Goal: Information Seeking & Learning: Learn about a topic

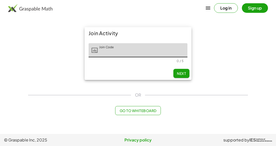
click at [149, 49] on input "Join Code" at bounding box center [142, 50] width 90 height 14
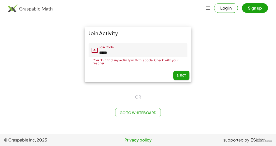
click at [185, 72] on button "Next" at bounding box center [181, 75] width 16 height 9
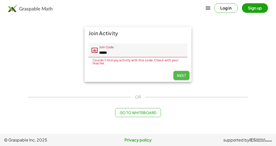
click at [185, 72] on button "Next" at bounding box center [181, 75] width 16 height 9
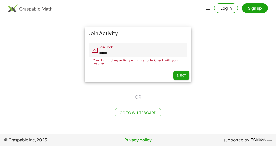
click at [185, 72] on button "Next" at bounding box center [181, 75] width 16 height 9
click at [146, 54] on input "*****" at bounding box center [142, 50] width 90 height 14
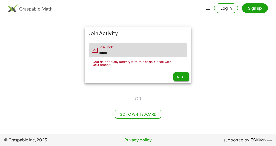
click at [128, 47] on input "*****" at bounding box center [142, 50] width 90 height 14
type input "*"
type input "*****"
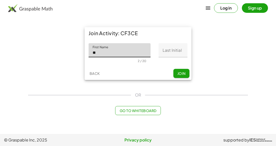
type input "****"
click at [180, 50] on input "Last Initial" at bounding box center [172, 50] width 29 height 14
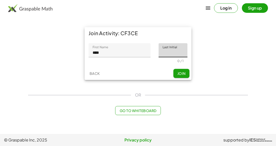
click at [188, 74] on button "Join" at bounding box center [181, 73] width 16 height 9
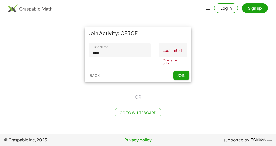
click at [179, 50] on input "Last Initial" at bounding box center [172, 50] width 29 height 14
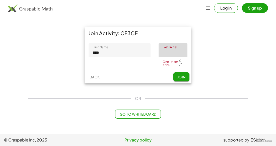
click at [182, 77] on span "Join" at bounding box center [181, 76] width 8 height 5
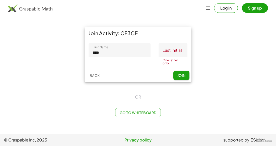
click at [176, 50] on input "Last Initial" at bounding box center [172, 50] width 29 height 14
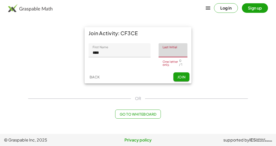
type input "*"
click at [184, 76] on button "Join" at bounding box center [181, 76] width 16 height 9
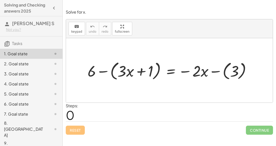
click at [105, 70] on div at bounding box center [171, 70] width 172 height 22
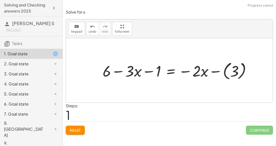
click at [218, 72] on div at bounding box center [178, 70] width 157 height 22
click at [185, 72] on div at bounding box center [171, 70] width 142 height 20
click at [216, 71] on div at bounding box center [171, 70] width 142 height 20
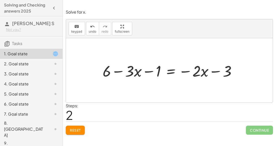
click at [144, 71] on div at bounding box center [171, 70] width 142 height 20
click at [118, 70] on div at bounding box center [171, 70] width 142 height 20
drag, startPoint x: 129, startPoint y: 72, endPoint x: 129, endPoint y: 77, distance: 5.0
click at [129, 77] on div at bounding box center [171, 70] width 142 height 20
drag, startPoint x: 159, startPoint y: 72, endPoint x: 121, endPoint y: 67, distance: 37.7
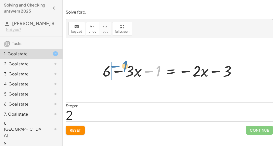
click at [121, 67] on div at bounding box center [171, 70] width 142 height 20
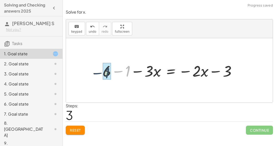
drag, startPoint x: 127, startPoint y: 70, endPoint x: 106, endPoint y: 71, distance: 20.9
drag, startPoint x: 126, startPoint y: 73, endPoint x: 133, endPoint y: 71, distance: 7.2
click at [133, 71] on div at bounding box center [181, 70] width 123 height 20
click at [135, 71] on div at bounding box center [181, 70] width 123 height 20
click at [181, 71] on div at bounding box center [181, 70] width 123 height 20
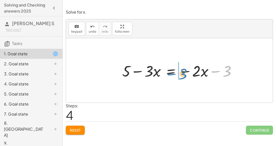
drag, startPoint x: 224, startPoint y: 71, endPoint x: 181, endPoint y: 73, distance: 43.2
click at [181, 73] on div at bounding box center [181, 70] width 123 height 20
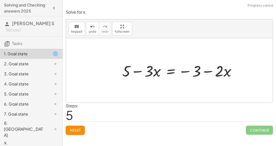
click at [171, 69] on div at bounding box center [181, 70] width 123 height 20
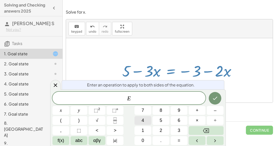
click at [140, 121] on button "4" at bounding box center [142, 120] width 17 height 9
click at [213, 95] on icon "Done" at bounding box center [215, 98] width 6 height 6
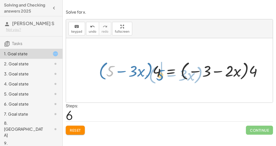
drag, startPoint x: 111, startPoint y: 65, endPoint x: 161, endPoint y: 69, distance: 50.5
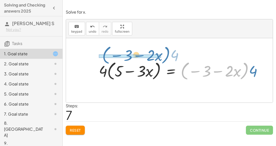
drag, startPoint x: 248, startPoint y: 65, endPoint x: 164, endPoint y: 57, distance: 84.3
click at [164, 57] on div "+ 6 − ( + · 3 · x + 1 ) = − · 2 · x − ( 3 ) + 6 − · 3 · x − 1 = − · 2 · x − ( 3…" at bounding box center [169, 70] width 207 height 64
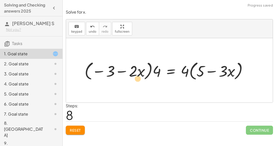
drag, startPoint x: 185, startPoint y: 69, endPoint x: 183, endPoint y: 72, distance: 3.6
click at [183, 72] on div at bounding box center [168, 70] width 172 height 22
click at [86, 28] on button "undo undo" at bounding box center [92, 29] width 13 height 14
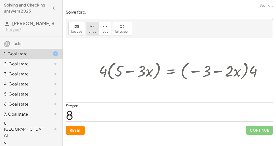
click at [86, 28] on button "undo undo" at bounding box center [92, 29] width 13 height 14
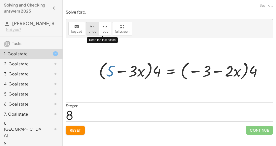
click at [92, 30] on span "undo" at bounding box center [93, 32] width 8 height 4
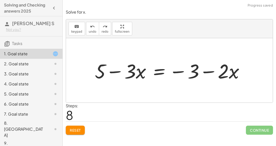
click at [74, 129] on span "Reset" at bounding box center [75, 130] width 11 height 5
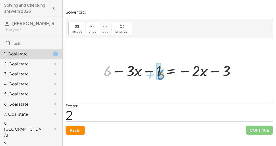
drag, startPoint x: 105, startPoint y: 71, endPoint x: 158, endPoint y: 74, distance: 53.0
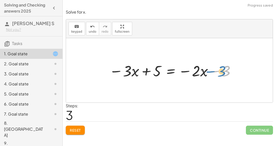
drag, startPoint x: 226, startPoint y: 71, endPoint x: 240, endPoint y: 72, distance: 14.1
click at [240, 72] on div "+ 6 − ( + · 3 · x + 1 ) = − · 2 · x − ( 3 ) + 6 − · 3 · x − 1 = − · 2 · x − ( 3…" at bounding box center [169, 70] width 207 height 64
click at [173, 71] on div at bounding box center [173, 70] width 132 height 20
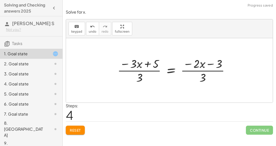
click at [205, 75] on div at bounding box center [175, 69] width 121 height 29
drag, startPoint x: 204, startPoint y: 75, endPoint x: 223, endPoint y: 62, distance: 23.2
click at [223, 62] on div at bounding box center [175, 69] width 121 height 29
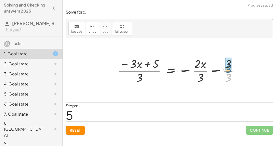
drag, startPoint x: 228, startPoint y: 77, endPoint x: 227, endPoint y: 67, distance: 9.8
drag, startPoint x: 227, startPoint y: 68, endPoint x: 224, endPoint y: 71, distance: 4.4
click at [224, 71] on div at bounding box center [177, 69] width 124 height 29
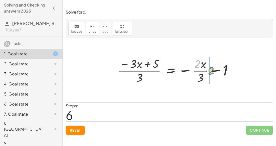
drag, startPoint x: 199, startPoint y: 66, endPoint x: 212, endPoint y: 73, distance: 14.9
click at [212, 73] on div at bounding box center [177, 69] width 124 height 29
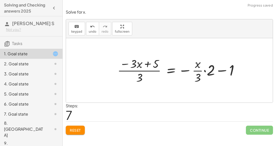
click at [212, 72] on div at bounding box center [180, 69] width 130 height 29
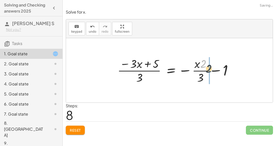
drag, startPoint x: 203, startPoint y: 65, endPoint x: 209, endPoint y: 70, distance: 6.7
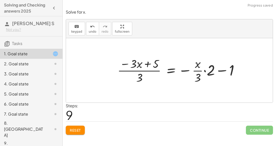
click at [220, 69] on div at bounding box center [180, 69] width 130 height 29
drag, startPoint x: 211, startPoint y: 70, endPoint x: 206, endPoint y: 67, distance: 6.3
click at [206, 67] on div at bounding box center [180, 69] width 130 height 29
click at [207, 67] on div at bounding box center [180, 69] width 130 height 29
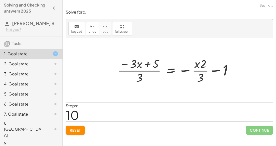
click at [199, 70] on div at bounding box center [177, 69] width 124 height 29
click at [217, 70] on div at bounding box center [177, 69] width 124 height 29
click at [187, 69] on div at bounding box center [177, 69] width 124 height 29
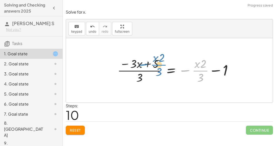
drag, startPoint x: 188, startPoint y: 69, endPoint x: 181, endPoint y: 59, distance: 11.7
click at [181, 59] on div at bounding box center [177, 69] width 124 height 29
click at [148, 64] on div at bounding box center [177, 69] width 124 height 29
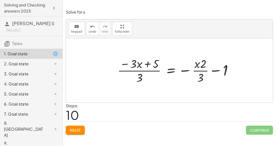
click at [126, 63] on div at bounding box center [177, 69] width 124 height 29
click at [138, 76] on div at bounding box center [177, 69] width 124 height 29
drag, startPoint x: 135, startPoint y: 64, endPoint x: 152, endPoint y: 78, distance: 21.8
click at [152, 78] on div at bounding box center [177, 69] width 124 height 29
click at [140, 66] on div at bounding box center [177, 69] width 124 height 29
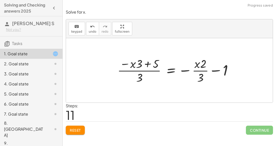
click at [126, 63] on div at bounding box center [177, 69] width 124 height 29
click at [137, 75] on div at bounding box center [177, 69] width 124 height 29
click at [147, 63] on div at bounding box center [177, 69] width 124 height 29
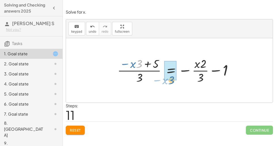
drag, startPoint x: 137, startPoint y: 63, endPoint x: 168, endPoint y: 77, distance: 34.7
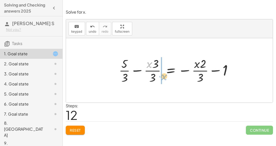
drag, startPoint x: 150, startPoint y: 65, endPoint x: 164, endPoint y: 77, distance: 18.7
click at [164, 77] on div at bounding box center [177, 69] width 122 height 29
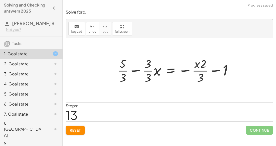
click at [159, 74] on div at bounding box center [177, 69] width 124 height 29
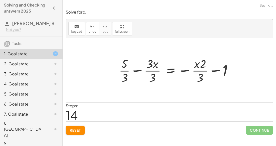
click at [151, 66] on div at bounding box center [177, 69] width 122 height 29
click at [153, 73] on div at bounding box center [177, 69] width 122 height 29
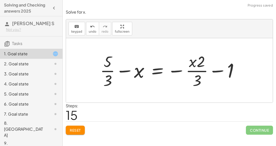
click at [127, 72] on div at bounding box center [170, 70] width 147 height 39
click at [125, 70] on div at bounding box center [170, 70] width 147 height 39
click at [106, 63] on div at bounding box center [170, 70] width 147 height 39
click at [109, 64] on div at bounding box center [170, 70] width 147 height 39
click at [109, 76] on div at bounding box center [170, 70] width 147 height 39
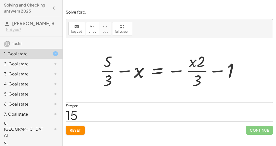
click at [157, 68] on div at bounding box center [170, 70] width 147 height 39
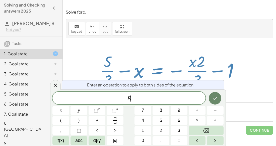
click at [215, 92] on button "Done" at bounding box center [215, 98] width 13 height 13
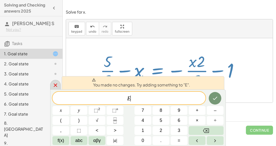
click at [55, 87] on icon at bounding box center [55, 85] width 6 height 6
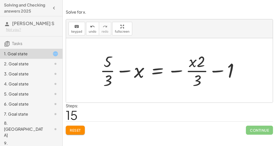
click at [173, 69] on div at bounding box center [170, 70] width 147 height 39
click at [227, 69] on div at bounding box center [170, 70] width 147 height 39
click at [216, 70] on div at bounding box center [170, 70] width 147 height 39
click at [203, 65] on div at bounding box center [170, 70] width 147 height 39
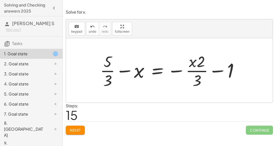
click at [199, 76] on div at bounding box center [170, 70] width 147 height 39
click at [191, 65] on div at bounding box center [170, 70] width 147 height 39
click at [192, 62] on div at bounding box center [170, 70] width 147 height 39
drag, startPoint x: 192, startPoint y: 62, endPoint x: 211, endPoint y: 69, distance: 19.8
click at [211, 69] on div at bounding box center [170, 70] width 147 height 39
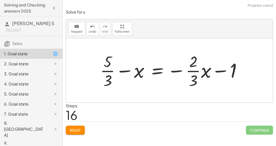
click at [204, 68] on div at bounding box center [172, 70] width 150 height 39
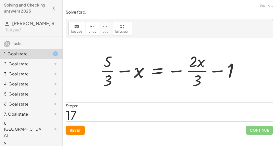
click at [189, 56] on div at bounding box center [170, 70] width 147 height 39
click at [194, 58] on div at bounding box center [170, 70] width 147 height 39
click at [198, 75] on div at bounding box center [170, 70] width 147 height 39
click at [219, 71] on div at bounding box center [170, 70] width 147 height 39
click at [231, 70] on div at bounding box center [170, 70] width 147 height 39
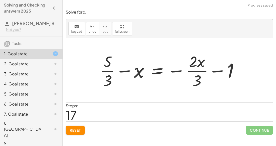
click at [232, 70] on div at bounding box center [170, 70] width 147 height 39
click at [174, 70] on div at bounding box center [170, 70] width 147 height 39
drag, startPoint x: 199, startPoint y: 65, endPoint x: 211, endPoint y: 72, distance: 13.9
click at [211, 72] on div at bounding box center [170, 70] width 147 height 39
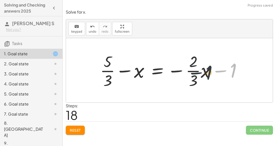
drag, startPoint x: 234, startPoint y: 73, endPoint x: 207, endPoint y: 75, distance: 27.5
click at [207, 75] on div at bounding box center [172, 70] width 150 height 39
click at [209, 75] on div at bounding box center [172, 70] width 150 height 39
click at [209, 75] on div at bounding box center [170, 70] width 147 height 39
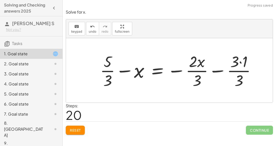
click at [200, 60] on div at bounding box center [179, 70] width 164 height 39
click at [204, 63] on div at bounding box center [179, 70] width 164 height 39
click at [235, 65] on div at bounding box center [179, 70] width 164 height 39
drag, startPoint x: 235, startPoint y: 65, endPoint x: 242, endPoint y: 65, distance: 7.0
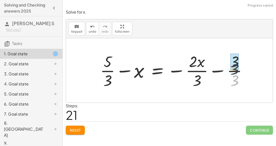
drag, startPoint x: 234, startPoint y: 76, endPoint x: 235, endPoint y: 58, distance: 17.8
click at [213, 72] on div at bounding box center [170, 70] width 147 height 39
click at [202, 63] on div at bounding box center [170, 70] width 147 height 39
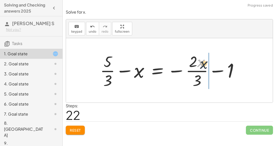
drag, startPoint x: 202, startPoint y: 63, endPoint x: 209, endPoint y: 67, distance: 8.3
click at [209, 67] on div at bounding box center [172, 70] width 150 height 39
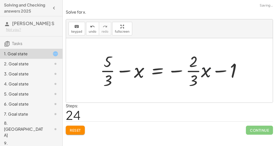
click at [209, 67] on div at bounding box center [170, 70] width 147 height 39
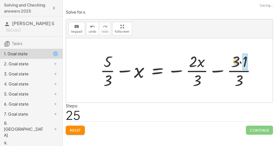
drag, startPoint x: 236, startPoint y: 60, endPoint x: 246, endPoint y: 60, distance: 10.0
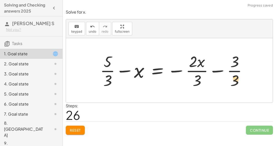
drag, startPoint x: 201, startPoint y: 61, endPoint x: 235, endPoint y: 77, distance: 38.0
click at [235, 77] on div at bounding box center [175, 70] width 156 height 39
drag, startPoint x: 204, startPoint y: 62, endPoint x: 211, endPoint y: 69, distance: 9.6
click at [211, 69] on div at bounding box center [175, 70] width 156 height 39
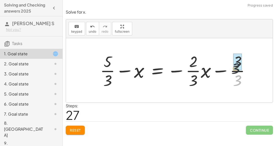
drag, startPoint x: 239, startPoint y: 80, endPoint x: 237, endPoint y: 66, distance: 14.0
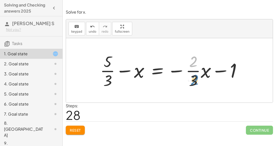
drag, startPoint x: 194, startPoint y: 60, endPoint x: 195, endPoint y: 80, distance: 19.3
click at [195, 80] on div at bounding box center [172, 70] width 150 height 39
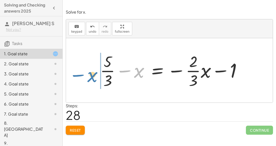
drag, startPoint x: 138, startPoint y: 73, endPoint x: 92, endPoint y: 78, distance: 46.3
click at [92, 78] on div "+ 6 − ( + · 3 · x + 1 ) = − · 2 · x − ( 3 ) + 6 − · 3 · x − 1 = − · 2 · x − ( 3…" at bounding box center [170, 70] width 157 height 41
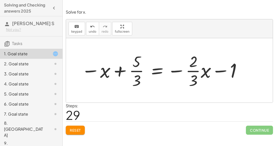
click at [75, 130] on span "Reset" at bounding box center [75, 130] width 11 height 5
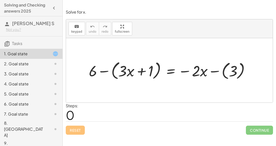
click at [38, 45] on h3 "Tasks" at bounding box center [31, 41] width 62 height 11
click at [47, 63] on div at bounding box center [51, 64] width 14 height 6
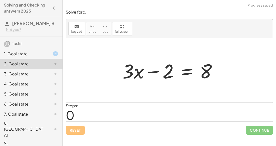
click at [53, 71] on icon at bounding box center [55, 74] width 6 height 6
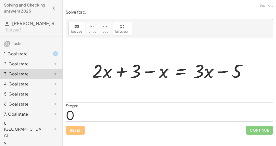
click at [54, 109] on div "5. Goal state" at bounding box center [31, 114] width 62 height 10
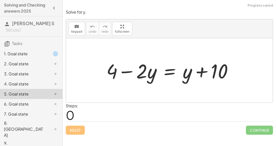
scroll to position [5, 0]
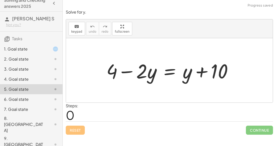
click at [14, 120] on div "8. [GEOGRAPHIC_DATA]" at bounding box center [24, 124] width 40 height 18
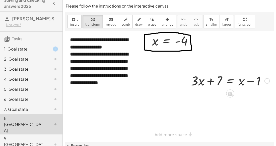
click at [271, 82] on div at bounding box center [230, 80] width 84 height 17
click at [268, 81] on div at bounding box center [267, 81] width 6 height 6
click at [232, 92] on icon at bounding box center [229, 93] width 5 height 5
click at [232, 92] on div "×" at bounding box center [230, 93] width 8 height 8
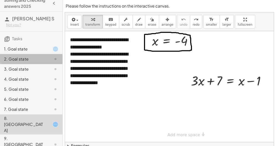
click at [47, 59] on div at bounding box center [51, 59] width 14 height 6
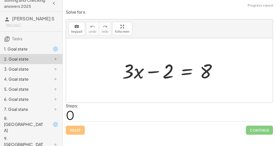
click at [45, 68] on div at bounding box center [51, 69] width 14 height 6
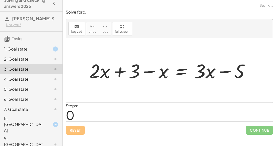
click at [52, 60] on div at bounding box center [51, 59] width 14 height 6
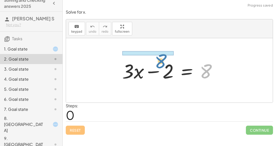
drag, startPoint x: 205, startPoint y: 74, endPoint x: 156, endPoint y: 58, distance: 51.4
click at [156, 58] on div at bounding box center [171, 70] width 103 height 26
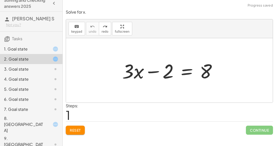
click at [171, 75] on div at bounding box center [171, 70] width 103 height 26
click at [82, 126] on button "Reset" at bounding box center [75, 129] width 19 height 9
click at [154, 72] on div at bounding box center [171, 70] width 103 height 26
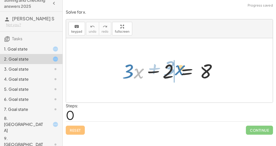
drag, startPoint x: 137, startPoint y: 74, endPoint x: 178, endPoint y: 71, distance: 41.2
click at [178, 71] on div at bounding box center [171, 70] width 103 height 26
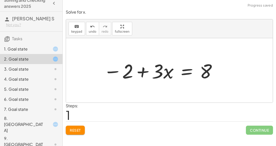
click at [140, 73] on div at bounding box center [160, 70] width 119 height 26
click at [81, 122] on div "Reset Continue" at bounding box center [169, 127] width 207 height 13
click at [83, 127] on button "Reset" at bounding box center [75, 129] width 19 height 9
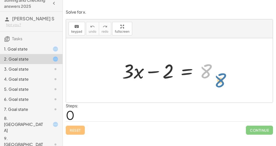
drag, startPoint x: 202, startPoint y: 75, endPoint x: 218, endPoint y: 83, distance: 17.8
click at [218, 83] on div "8 + · 3 · x − 2 = 8" at bounding box center [170, 70] width 110 height 28
click at [173, 75] on div at bounding box center [171, 70] width 103 height 26
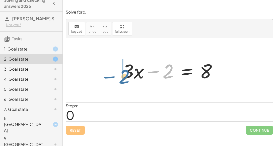
drag, startPoint x: 169, startPoint y: 75, endPoint x: 126, endPoint y: 80, distance: 44.2
click at [126, 80] on div at bounding box center [171, 70] width 103 height 26
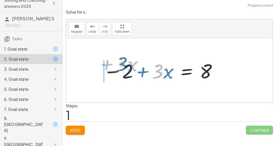
drag, startPoint x: 158, startPoint y: 77, endPoint x: 122, endPoint y: 70, distance: 36.8
click at [122, 70] on div at bounding box center [160, 70] width 119 height 26
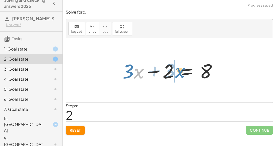
drag, startPoint x: 138, startPoint y: 73, endPoint x: 180, endPoint y: 72, distance: 41.4
click at [180, 72] on div at bounding box center [171, 70] width 103 height 26
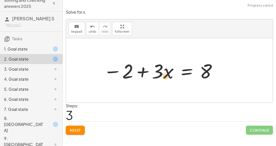
drag, startPoint x: 130, startPoint y: 68, endPoint x: 160, endPoint y: 73, distance: 30.3
click at [160, 73] on div at bounding box center [160, 70] width 119 height 26
click at [182, 70] on div at bounding box center [160, 70] width 119 height 26
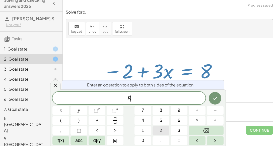
click at [167, 127] on button "2" at bounding box center [160, 130] width 17 height 9
click at [214, 96] on icon "Done" at bounding box center [215, 98] width 6 height 6
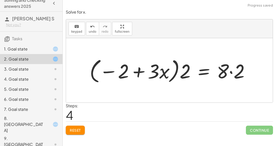
click at [226, 73] on div at bounding box center [171, 70] width 169 height 29
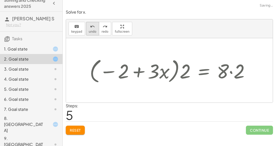
click at [92, 29] on button "undo undo" at bounding box center [92, 29] width 13 height 14
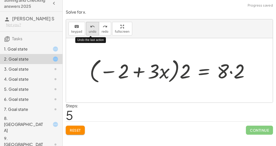
click at [93, 30] on span "undo" at bounding box center [93, 32] width 8 height 4
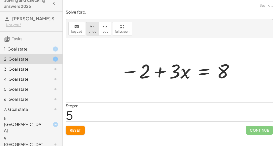
click at [92, 32] on span "undo" at bounding box center [93, 32] width 8 height 4
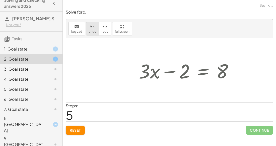
click at [92, 32] on span "undo" at bounding box center [93, 32] width 8 height 4
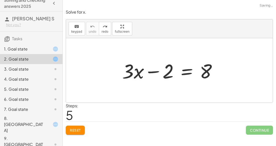
click at [81, 125] on button "Reset" at bounding box center [75, 129] width 19 height 9
click at [184, 72] on div at bounding box center [171, 70] width 103 height 26
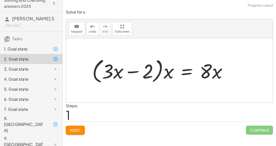
click at [184, 72] on div at bounding box center [161, 70] width 144 height 29
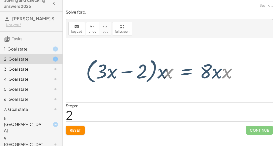
click at [184, 72] on div at bounding box center [161, 70] width 164 height 29
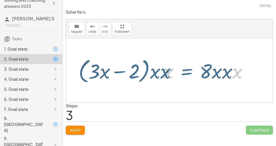
click at [184, 72] on div at bounding box center [161, 70] width 185 height 29
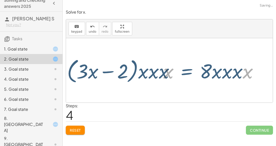
click at [184, 72] on div at bounding box center [161, 70] width 206 height 29
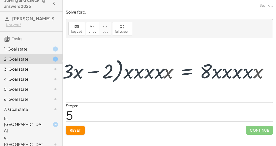
click at [184, 72] on div at bounding box center [161, 70] width 226 height 29
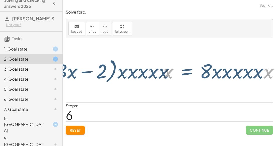
click at [184, 72] on div at bounding box center [161, 70] width 247 height 29
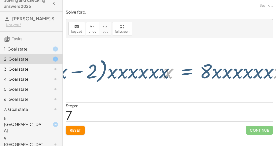
click at [184, 72] on div at bounding box center [161, 70] width 267 height 29
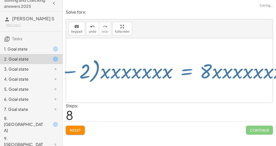
click at [184, 72] on div at bounding box center [161, 70] width 288 height 29
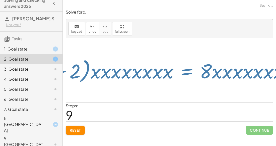
click at [184, 72] on div at bounding box center [161, 70] width 309 height 29
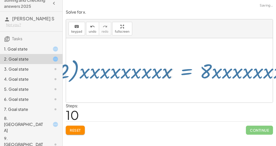
click at [184, 72] on div at bounding box center [160, 70] width 329 height 29
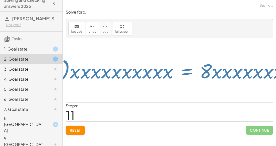
click at [184, 72] on div at bounding box center [161, 70] width 350 height 29
click at [184, 72] on div at bounding box center [161, 70] width 371 height 29
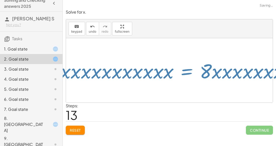
click at [184, 72] on div at bounding box center [161, 70] width 391 height 29
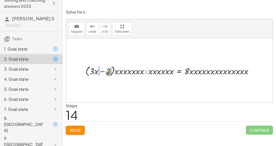
drag, startPoint x: 146, startPoint y: 72, endPoint x: 107, endPoint y: 73, distance: 39.9
click at [107, 73] on div at bounding box center [171, 70] width 176 height 13
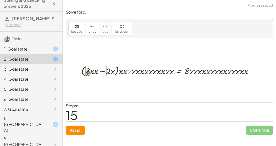
drag, startPoint x: 127, startPoint y: 70, endPoint x: 86, endPoint y: 72, distance: 40.9
click at [86, 72] on div at bounding box center [169, 70] width 181 height 13
drag, startPoint x: 134, startPoint y: 73, endPoint x: 114, endPoint y: 72, distance: 19.8
click at [114, 72] on div at bounding box center [166, 70] width 185 height 13
drag, startPoint x: 136, startPoint y: 71, endPoint x: 114, endPoint y: 71, distance: 21.8
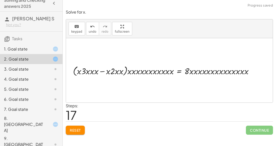
click at [114, 71] on div at bounding box center [164, 70] width 189 height 13
drag, startPoint x: 138, startPoint y: 70, endPoint x: 89, endPoint y: 69, distance: 49.6
click at [89, 69] on div at bounding box center [162, 70] width 193 height 13
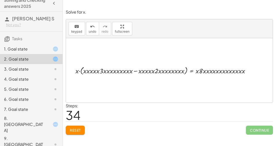
click at [213, 67] on div at bounding box center [164, 70] width 183 height 11
drag, startPoint x: 213, startPoint y: 69, endPoint x: 225, endPoint y: 70, distance: 12.1
click at [225, 70] on div at bounding box center [164, 70] width 182 height 11
drag, startPoint x: 224, startPoint y: 70, endPoint x: 215, endPoint y: 71, distance: 8.9
click at [215, 71] on div at bounding box center [164, 70] width 182 height 11
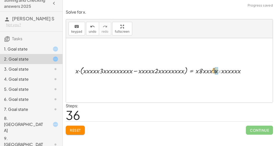
drag, startPoint x: 219, startPoint y: 71, endPoint x: 214, endPoint y: 71, distance: 5.3
click at [214, 71] on div at bounding box center [162, 70] width 179 height 11
drag, startPoint x: 216, startPoint y: 70, endPoint x: 211, endPoint y: 71, distance: 5.1
click at [71, 127] on button "Reset" at bounding box center [75, 129] width 19 height 9
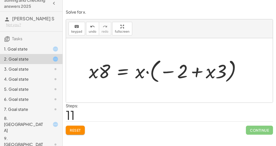
click at [77, 131] on span "Reset" at bounding box center [75, 130] width 11 height 5
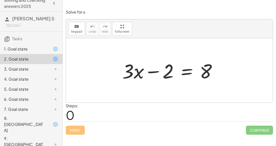
click at [44, 8] on h4 "Solving and Checking answers 2025" at bounding box center [26, 3] width 45 height 12
click at [53, 4] on icon "button" at bounding box center [54, 3] width 6 height 6
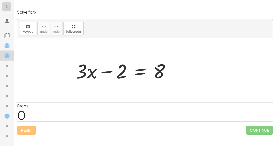
scroll to position [0, 0]
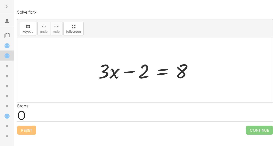
click at [5, 8] on icon "button" at bounding box center [7, 7] width 6 height 6
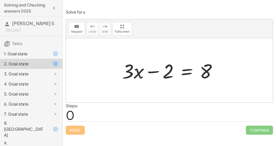
scroll to position [5, 0]
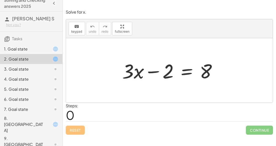
click at [45, 64] on div "1. Goal state" at bounding box center [31, 69] width 62 height 10
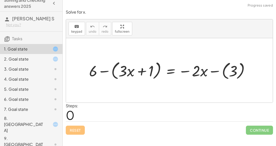
click at [39, 51] on div "1. Goal state" at bounding box center [24, 49] width 40 height 6
click at [129, 72] on div at bounding box center [170, 70] width 169 height 22
click at [105, 70] on div at bounding box center [170, 70] width 169 height 22
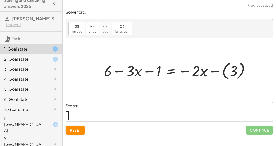
click at [151, 72] on div at bounding box center [178, 70] width 155 height 21
click at [123, 70] on div at bounding box center [178, 70] width 155 height 21
click at [180, 72] on div at bounding box center [178, 70] width 155 height 21
click at [214, 72] on div at bounding box center [178, 70] width 155 height 21
click at [187, 70] on div at bounding box center [171, 70] width 140 height 20
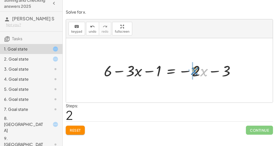
drag, startPoint x: 205, startPoint y: 71, endPoint x: 195, endPoint y: 70, distance: 10.4
click at [195, 70] on div at bounding box center [171, 70] width 140 height 20
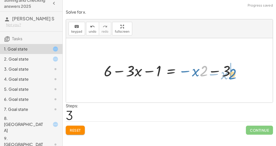
drag, startPoint x: 202, startPoint y: 73, endPoint x: 231, endPoint y: 76, distance: 28.7
click at [202, 69] on div at bounding box center [171, 70] width 140 height 20
click at [207, 71] on div at bounding box center [171, 70] width 140 height 20
drag, startPoint x: 216, startPoint y: 74, endPoint x: 236, endPoint y: 74, distance: 20.0
click at [236, 74] on div at bounding box center [171, 70] width 140 height 20
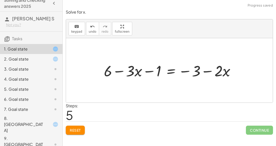
click at [212, 70] on div at bounding box center [171, 70] width 140 height 20
click at [208, 70] on div at bounding box center [171, 70] width 140 height 20
click at [182, 71] on div at bounding box center [171, 70] width 140 height 20
click at [168, 70] on div at bounding box center [171, 70] width 140 height 20
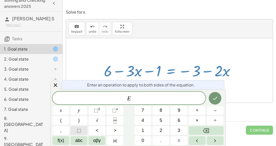
click at [85, 130] on button "⬚" at bounding box center [78, 130] width 17 height 9
click at [149, 126] on div "E ⬚ ​ x y ⬚ 2 ⬚ n 7 8 9 + – ( ) √ 4 5 6 × ÷ , ⬚ < > 1 2 3 f(x) abc αβγ | a | 0 …" at bounding box center [137, 117] width 171 height 53
click at [159, 128] on button "2" at bounding box center [160, 130] width 17 height 9
click at [216, 99] on icon "Done" at bounding box center [215, 98] width 6 height 6
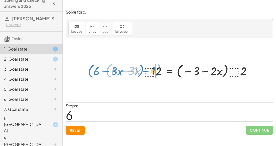
drag, startPoint x: 136, startPoint y: 68, endPoint x: 153, endPoint y: 67, distance: 16.6
click at [153, 67] on div at bounding box center [171, 70] width 172 height 18
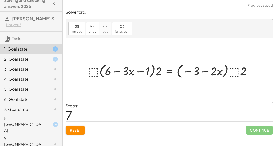
click at [73, 132] on button "Reset" at bounding box center [75, 129] width 19 height 9
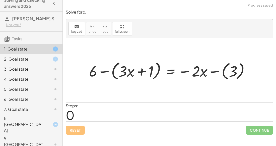
click at [171, 73] on div at bounding box center [170, 70] width 169 height 22
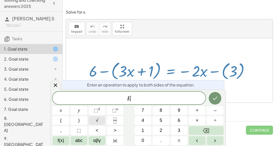
click at [90, 123] on button "√" at bounding box center [96, 120] width 17 height 9
click at [159, 117] on button "5" at bounding box center [160, 120] width 17 height 9
click at [178, 110] on span "9" at bounding box center [178, 110] width 3 height 7
click at [217, 99] on icon "Done" at bounding box center [215, 98] width 6 height 6
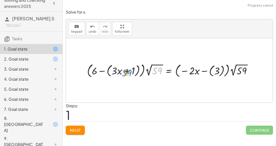
drag, startPoint x: 153, startPoint y: 66, endPoint x: 123, endPoint y: 66, distance: 30.8
click at [123, 66] on div at bounding box center [170, 70] width 173 height 17
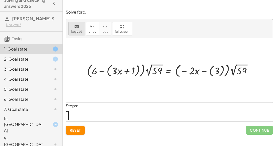
click at [73, 30] on span "keypad" at bounding box center [76, 32] width 11 height 4
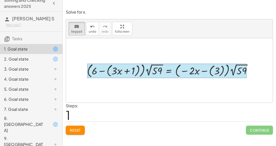
click at [168, 67] on div at bounding box center [167, 70] width 160 height 15
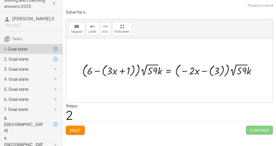
click at [168, 69] on div at bounding box center [171, 70] width 183 height 17
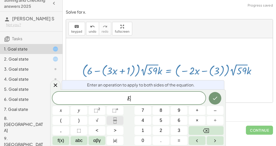
click at [117, 123] on icon "Fraction" at bounding box center [115, 120] width 6 height 6
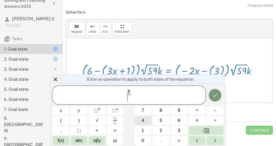
click at [143, 122] on span "4" at bounding box center [142, 120] width 3 height 7
click at [213, 99] on button "Done" at bounding box center [215, 95] width 13 height 13
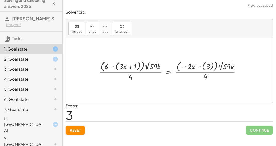
click at [169, 71] on div at bounding box center [171, 70] width 150 height 23
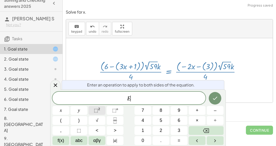
click at [91, 112] on button "⬚ 2" at bounding box center [96, 110] width 17 height 9
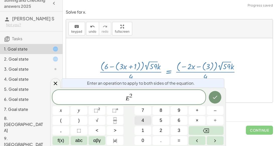
click at [145, 118] on button "4" at bounding box center [142, 120] width 17 height 9
click at [219, 98] on button "Done" at bounding box center [215, 97] width 13 height 13
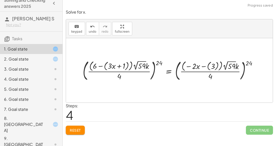
click at [169, 70] on div at bounding box center [171, 70] width 183 height 24
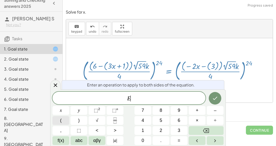
click at [58, 118] on button "(" at bounding box center [60, 120] width 17 height 9
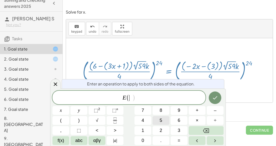
click at [161, 122] on span "5" at bounding box center [160, 120] width 3 height 7
click at [172, 120] on button "6" at bounding box center [178, 120] width 17 height 9
click at [76, 124] on button ")" at bounding box center [78, 120] width 17 height 9
click at [217, 97] on icon "Done" at bounding box center [215, 97] width 6 height 6
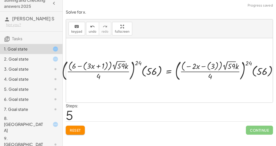
click at [167, 72] on div at bounding box center [171, 70] width 224 height 24
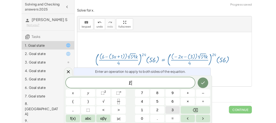
scroll to position [5, 0]
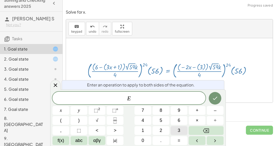
click at [183, 131] on button "3" at bounding box center [178, 130] width 17 height 9
click at [69, 106] on div at bounding box center [60, 110] width 17 height 9
click at [215, 92] on button "Done" at bounding box center [215, 98] width 13 height 13
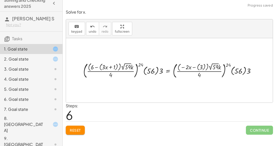
click at [166, 70] on div at bounding box center [171, 70] width 181 height 19
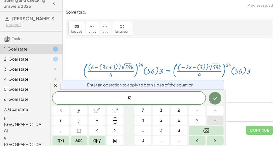
click at [210, 119] on button "÷" at bounding box center [215, 120] width 17 height 9
click at [182, 111] on button "9" at bounding box center [178, 110] width 17 height 9
click at [212, 100] on button "Done" at bounding box center [215, 98] width 13 height 13
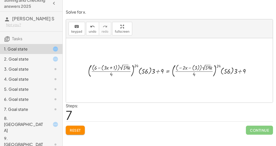
click at [81, 128] on span "Reset" at bounding box center [75, 130] width 11 height 5
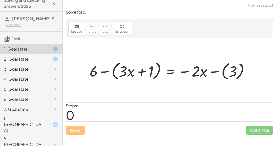
click at [104, 68] on div at bounding box center [171, 70] width 168 height 22
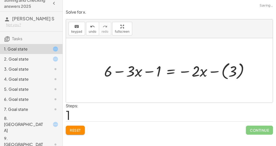
click at [186, 69] on div at bounding box center [178, 70] width 154 height 21
click at [212, 71] on div at bounding box center [178, 70] width 154 height 21
click at [170, 70] on div at bounding box center [170, 70] width 139 height 20
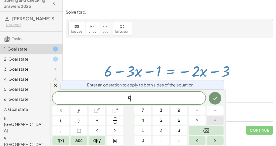
click at [212, 118] on button "÷" at bounding box center [215, 120] width 17 height 9
click at [146, 139] on button "0" at bounding box center [142, 140] width 17 height 9
click at [182, 139] on button "=" at bounding box center [178, 140] width 17 height 9
click at [212, 131] on button "Backspace" at bounding box center [205, 130] width 35 height 9
click at [214, 105] on div "E ÷ 0 x y ⬚ 2 ⬚ n 7 8 9 + – ( ) √ 4 5 6 × ÷ , ⬚ < > 1 2 3 f(x) abc αβγ | a | 0 …" at bounding box center [137, 117] width 171 height 53
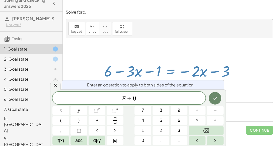
click at [212, 99] on icon "Done" at bounding box center [215, 98] width 6 height 6
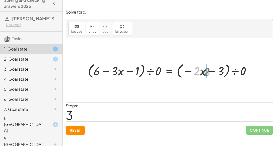
drag, startPoint x: 197, startPoint y: 72, endPoint x: 208, endPoint y: 73, distance: 10.3
click at [208, 73] on div at bounding box center [171, 70] width 172 height 18
drag, startPoint x: 202, startPoint y: 71, endPoint x: 250, endPoint y: 70, distance: 47.4
click at [250, 70] on div at bounding box center [171, 70] width 172 height 18
drag, startPoint x: 245, startPoint y: 69, endPoint x: 202, endPoint y: 65, distance: 43.0
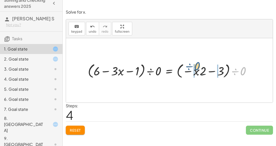
click at [202, 65] on div at bounding box center [171, 70] width 172 height 18
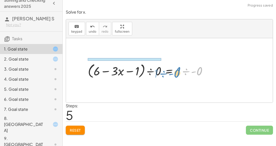
drag, startPoint x: 201, startPoint y: 68, endPoint x: 175, endPoint y: 70, distance: 25.9
click at [175, 70] on div at bounding box center [149, 70] width 128 height 18
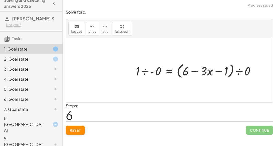
click at [167, 72] on div at bounding box center [197, 70] width 128 height 18
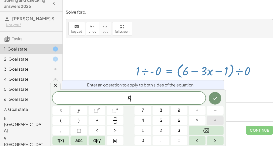
click at [213, 120] on button "÷" at bounding box center [215, 120] width 17 height 9
click at [151, 139] on div "E ÷ ​ x y ⬚ 2 ⬚ n 7 8 9 + – ( ) √ 4 5 6 × ÷ , ⬚ < > 1 2 3 f(x) abc αβγ | a | 0 …" at bounding box center [137, 117] width 171 height 53
click at [142, 139] on span "0" at bounding box center [142, 140] width 3 height 7
click at [69, 106] on div at bounding box center [60, 110] width 17 height 9
click at [217, 98] on icon "Done" at bounding box center [215, 98] width 6 height 6
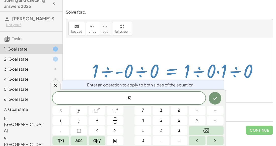
click at [195, 110] on button "+" at bounding box center [196, 110] width 17 height 9
click at [181, 110] on button "9" at bounding box center [178, 110] width 17 height 9
click at [215, 97] on icon "Done" at bounding box center [215, 98] width 6 height 6
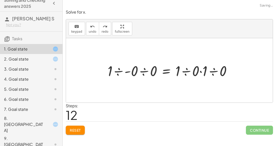
click at [75, 132] on button "Reset" at bounding box center [75, 129] width 19 height 9
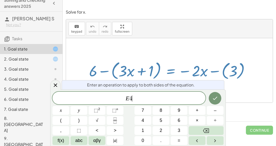
click at [214, 100] on icon "Done" at bounding box center [215, 98] width 6 height 6
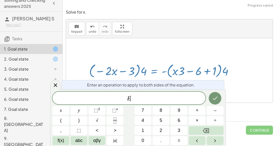
click at [219, 99] on button "Done" at bounding box center [215, 98] width 13 height 13
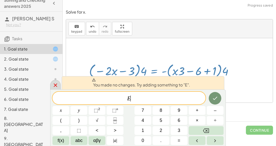
click at [54, 83] on icon at bounding box center [55, 85] width 6 height 6
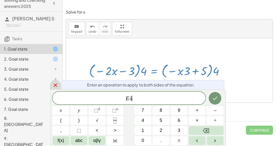
click at [213, 98] on icon "Done" at bounding box center [215, 98] width 6 height 6
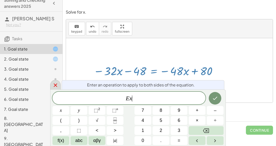
click at [215, 97] on icon "Done" at bounding box center [215, 98] width 6 height 6
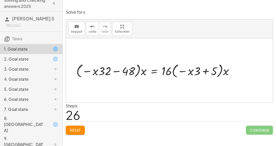
click at [80, 132] on button "Reset" at bounding box center [75, 129] width 19 height 9
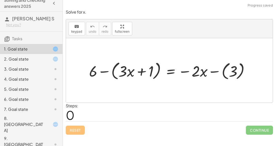
click at [25, 104] on div "5. Goal state" at bounding box center [31, 109] width 62 height 10
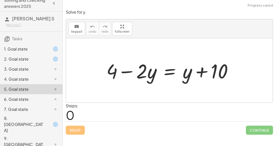
click at [126, 73] on div at bounding box center [171, 70] width 135 height 26
click at [200, 73] on div at bounding box center [171, 70] width 135 height 26
drag, startPoint x: 186, startPoint y: 72, endPoint x: 137, endPoint y: 69, distance: 49.2
click at [137, 69] on div at bounding box center [171, 70] width 135 height 26
click at [167, 71] on div at bounding box center [171, 70] width 135 height 26
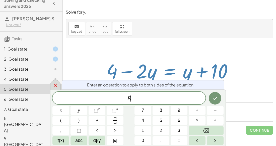
click at [50, 86] on div at bounding box center [55, 85] width 11 height 10
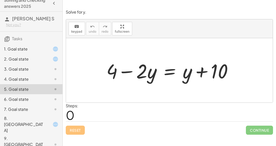
click at [47, 79] on div at bounding box center [51, 79] width 14 height 6
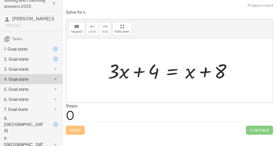
click at [37, 70] on div "3. Goal state" at bounding box center [24, 69] width 40 height 6
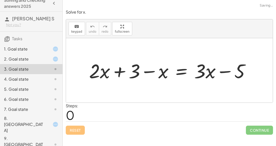
click at [42, 104] on div "5. Goal state" at bounding box center [31, 109] width 62 height 10
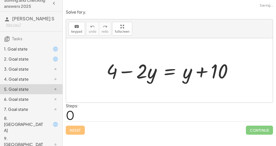
click at [44, 114] on div "6. Goal state" at bounding box center [31, 124] width 62 height 20
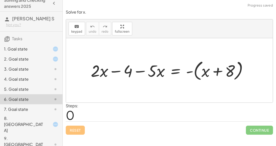
click at [51, 134] on div "7. Goal state" at bounding box center [31, 144] width 62 height 20
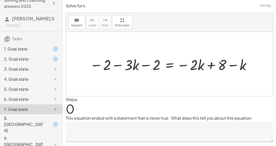
click at [51, 141] on div at bounding box center [51, 144] width 14 height 6
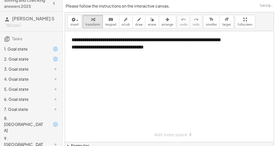
click at [135, 98] on div at bounding box center [169, 86] width 209 height 111
click at [135, 23] on span "draw" at bounding box center [139, 25] width 8 height 4
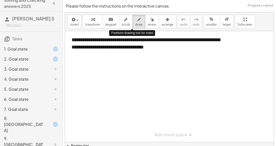
click at [51, 50] on div at bounding box center [51, 49] width 14 height 6
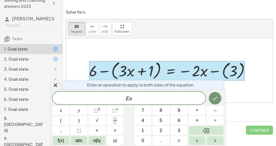
click at [69, 106] on div at bounding box center [60, 110] width 17 height 9
click at [215, 95] on icon "Done" at bounding box center [215, 98] width 6 height 6
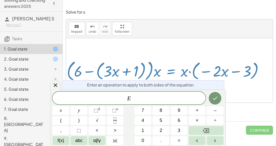
click at [135, 7] on div "Solve for x. keyboard keypad undo undo redo redo fullscreen + 6 − ( + · 3 · x +…" at bounding box center [169, 71] width 213 height 131
click at [212, 98] on button "Done" at bounding box center [215, 98] width 13 height 13
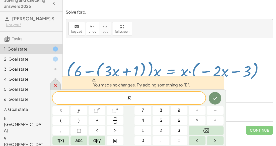
click at [55, 87] on icon at bounding box center [55, 85] width 6 height 6
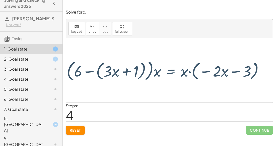
click at [82, 133] on button "Reset" at bounding box center [75, 129] width 19 height 9
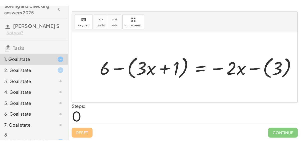
scroll to position [0, 0]
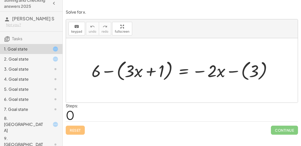
click at [146, 23] on div "keyboard keypad undo undo redo redo fullscreen" at bounding box center [182, 28] width 232 height 19
drag, startPoint x: 96, startPoint y: 70, endPoint x: 131, endPoint y: 72, distance: 35.4
click at [131, 72] on div at bounding box center [183, 70] width 189 height 25
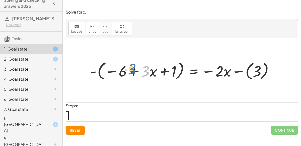
drag, startPoint x: 146, startPoint y: 66, endPoint x: 132, endPoint y: 64, distance: 13.5
click at [132, 64] on div at bounding box center [184, 70] width 192 height 22
drag, startPoint x: 144, startPoint y: 69, endPoint x: 123, endPoint y: 68, distance: 21.3
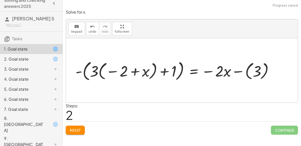
drag, startPoint x: 146, startPoint y: 71, endPoint x: 120, endPoint y: 70, distance: 25.8
click at [120, 70] on div at bounding box center [176, 70] width 207 height 24
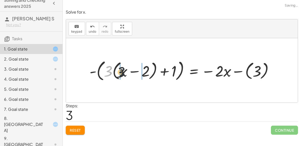
drag, startPoint x: 111, startPoint y: 70, endPoint x: 161, endPoint y: 71, distance: 50.1
click at [161, 71] on div at bounding box center [183, 70] width 193 height 25
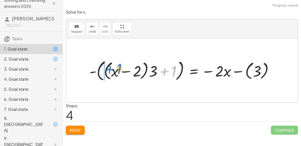
drag, startPoint x: 169, startPoint y: 71, endPoint x: 114, endPoint y: 69, distance: 55.4
click at [114, 69] on div at bounding box center [183, 70] width 193 height 25
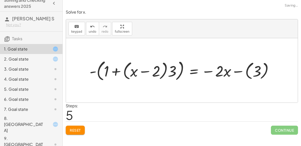
click at [181, 73] on div at bounding box center [183, 70] width 193 height 25
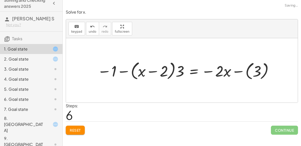
click at [154, 71] on div at bounding box center [186, 70] width 182 height 22
click at [173, 75] on div at bounding box center [186, 70] width 182 height 22
click at [177, 75] on div at bounding box center [186, 70] width 182 height 22
click at [126, 71] on div at bounding box center [186, 70] width 182 height 22
click at [102, 72] on div at bounding box center [186, 70] width 182 height 22
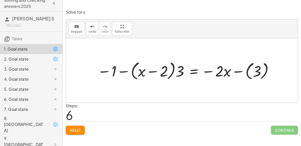
click at [224, 70] on div at bounding box center [186, 70] width 182 height 22
click at [214, 70] on div at bounding box center [186, 70] width 182 height 22
click at [207, 70] on div at bounding box center [186, 70] width 182 height 22
click at [241, 72] on div at bounding box center [186, 70] width 182 height 22
click at [237, 70] on div at bounding box center [179, 70] width 168 height 22
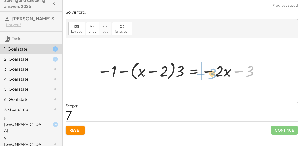
drag, startPoint x: 247, startPoint y: 70, endPoint x: 208, endPoint y: 72, distance: 39.2
click at [208, 72] on div at bounding box center [179, 70] width 168 height 22
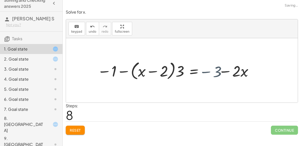
click at [235, 73] on div at bounding box center [179, 70] width 168 height 22
click at [233, 73] on div at bounding box center [179, 70] width 168 height 22
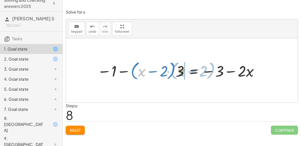
drag, startPoint x: 145, startPoint y: 71, endPoint x: 185, endPoint y: 71, distance: 40.1
click at [185, 71] on div at bounding box center [179, 70] width 168 height 22
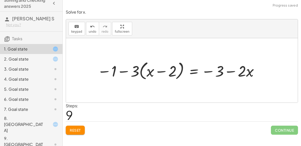
click at [139, 73] on div at bounding box center [179, 70] width 168 height 22
click at [121, 70] on div at bounding box center [179, 70] width 168 height 22
click at [154, 71] on div at bounding box center [179, 70] width 168 height 22
click at [80, 30] on span "keypad" at bounding box center [76, 32] width 11 height 4
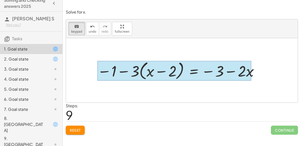
click at [191, 71] on div at bounding box center [174, 71] width 154 height 20
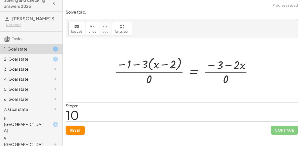
click at [148, 76] on div at bounding box center [186, 70] width 148 height 31
click at [130, 68] on div at bounding box center [186, 70] width 148 height 31
drag, startPoint x: 147, startPoint y: 60, endPoint x: 157, endPoint y: 80, distance: 21.9
click at [157, 80] on div at bounding box center [186, 70] width 148 height 31
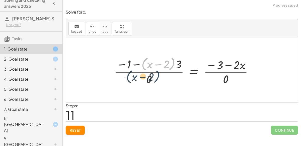
drag, startPoint x: 170, startPoint y: 63, endPoint x: 155, endPoint y: 77, distance: 20.3
click at [155, 77] on div at bounding box center [186, 70] width 148 height 31
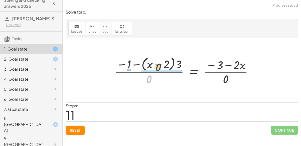
drag, startPoint x: 151, startPoint y: 77, endPoint x: 161, endPoint y: 64, distance: 15.9
click at [161, 64] on div at bounding box center [186, 70] width 148 height 31
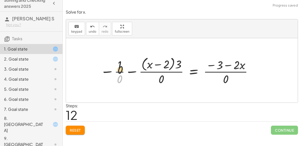
drag, startPoint x: 119, startPoint y: 78, endPoint x: 119, endPoint y: 66, distance: 11.8
click at [119, 66] on div at bounding box center [177, 70] width 159 height 31
click at [119, 65] on div at bounding box center [177, 70] width 159 height 31
drag, startPoint x: 161, startPoint y: 79, endPoint x: 162, endPoint y: 65, distance: 13.8
click at [162, 65] on div at bounding box center [177, 70] width 159 height 31
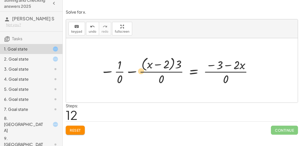
drag, startPoint x: 151, startPoint y: 63, endPoint x: 143, endPoint y: 69, distance: 10.5
click at [143, 69] on div at bounding box center [177, 70] width 159 height 31
drag, startPoint x: 147, startPoint y: 64, endPoint x: 135, endPoint y: 67, distance: 12.8
click at [135, 67] on div at bounding box center [177, 70] width 159 height 31
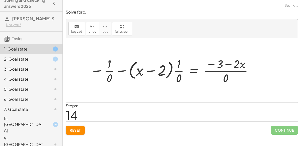
click at [178, 62] on div at bounding box center [171, 70] width 169 height 30
drag, startPoint x: 221, startPoint y: 64, endPoint x: 230, endPoint y: 78, distance: 16.4
click at [230, 78] on div at bounding box center [171, 70] width 169 height 30
drag, startPoint x: 229, startPoint y: 77, endPoint x: 235, endPoint y: 66, distance: 13.0
click at [235, 66] on div at bounding box center [171, 70] width 169 height 30
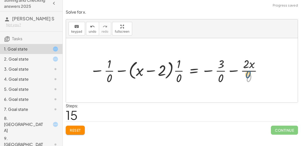
drag, startPoint x: 249, startPoint y: 74, endPoint x: 244, endPoint y: 62, distance: 13.6
click at [244, 62] on div at bounding box center [176, 70] width 178 height 30
drag, startPoint x: 220, startPoint y: 73, endPoint x: 220, endPoint y: 66, distance: 7.3
click at [220, 66] on div at bounding box center [176, 70] width 178 height 30
click at [192, 69] on div at bounding box center [176, 70] width 178 height 30
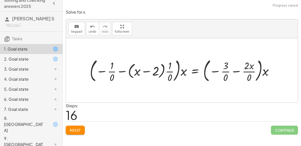
drag, startPoint x: 181, startPoint y: 74, endPoint x: 152, endPoint y: 69, distance: 30.2
click at [152, 69] on div at bounding box center [183, 70] width 193 height 27
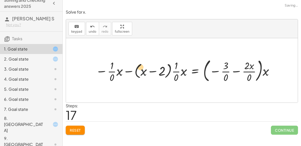
drag, startPoint x: 172, startPoint y: 72, endPoint x: 94, endPoint y: 67, distance: 78.6
click at [94, 67] on div at bounding box center [185, 70] width 185 height 27
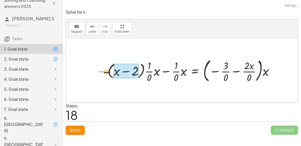
drag, startPoint x: 107, startPoint y: 70, endPoint x: 145, endPoint y: 74, distance: 37.8
click at [145, 74] on div at bounding box center [185, 70] width 185 height 27
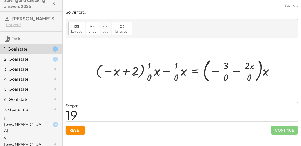
click at [123, 68] on div at bounding box center [186, 70] width 187 height 27
drag, startPoint x: 108, startPoint y: 68, endPoint x: 160, endPoint y: 68, distance: 52.6
click at [160, 68] on div at bounding box center [186, 70] width 187 height 27
drag, startPoint x: 167, startPoint y: 70, endPoint x: 126, endPoint y: 76, distance: 41.4
click at [126, 76] on div at bounding box center [186, 70] width 187 height 27
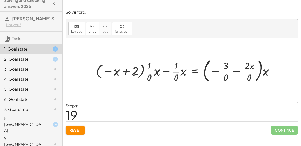
click at [148, 73] on div at bounding box center [186, 70] width 187 height 27
drag, startPoint x: 173, startPoint y: 70, endPoint x: 148, endPoint y: 69, distance: 24.6
drag, startPoint x: 177, startPoint y: 71, endPoint x: 152, endPoint y: 67, distance: 25.1
drag, startPoint x: 184, startPoint y: 72, endPoint x: 153, endPoint y: 68, distance: 30.5
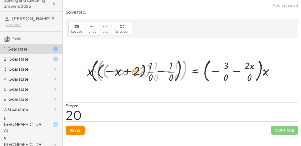
drag, startPoint x: 184, startPoint y: 71, endPoint x: 82, endPoint y: 52, distance: 103.3
click at [82, 52] on div "+ 6 − ( + · 3 · x + 1 ) = − · 2 · x − ( 3 ) - ( − 6 + · 3 · x + 1 ) = − · 2 · x…" at bounding box center [182, 70] width 232 height 64
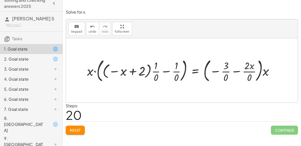
click at [69, 127] on button "Reset" at bounding box center [75, 129] width 19 height 9
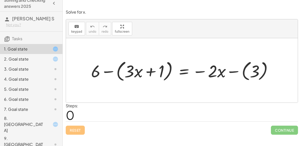
click at [108, 70] on div at bounding box center [183, 70] width 190 height 25
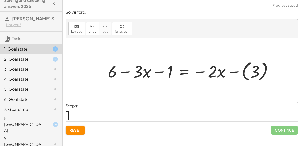
click at [157, 68] on div at bounding box center [192, 70] width 174 height 24
click at [147, 67] on div at bounding box center [192, 70] width 174 height 24
click at [140, 72] on div at bounding box center [192, 70] width 174 height 24
click at [113, 74] on div at bounding box center [192, 70] width 174 height 24
click at [129, 69] on div at bounding box center [192, 70] width 174 height 24
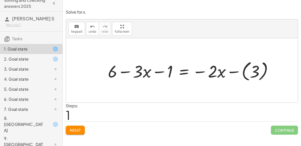
click at [158, 72] on div at bounding box center [192, 70] width 174 height 24
click at [203, 71] on div at bounding box center [192, 70] width 174 height 24
click at [232, 72] on div at bounding box center [192, 70] width 174 height 24
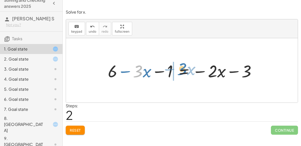
drag, startPoint x: 141, startPoint y: 75, endPoint x: 183, endPoint y: 73, distance: 41.7
click at [183, 73] on div at bounding box center [183, 70] width 157 height 22
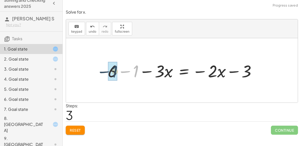
drag, startPoint x: 136, startPoint y: 71, endPoint x: 112, endPoint y: 72, distance: 23.8
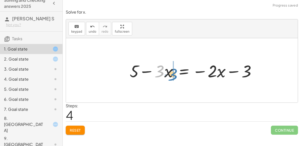
drag, startPoint x: 162, startPoint y: 73, endPoint x: 177, endPoint y: 76, distance: 15.1
click at [177, 76] on div at bounding box center [194, 70] width 135 height 22
click at [160, 71] on div at bounding box center [194, 70] width 135 height 22
click at [146, 71] on div at bounding box center [194, 70] width 135 height 22
drag, startPoint x: 154, startPoint y: 72, endPoint x: 166, endPoint y: 72, distance: 12.1
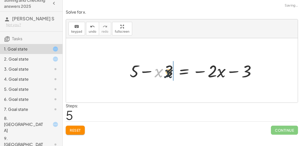
click at [166, 72] on div at bounding box center [194, 70] width 135 height 22
click at [155, 69] on div at bounding box center [194, 70] width 135 height 22
drag, startPoint x: 158, startPoint y: 70, endPoint x: 146, endPoint y: 71, distance: 11.8
click at [146, 71] on div at bounding box center [194, 70] width 135 height 22
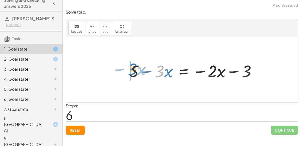
drag, startPoint x: 163, startPoint y: 75, endPoint x: 135, endPoint y: 73, distance: 28.1
click at [135, 73] on div at bounding box center [194, 70] width 135 height 22
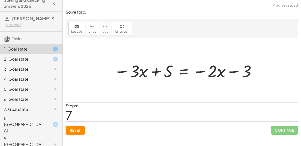
click at [152, 71] on div at bounding box center [185, 70] width 148 height 22
click at [200, 73] on div at bounding box center [185, 70] width 148 height 22
drag, startPoint x: 145, startPoint y: 71, endPoint x: 175, endPoint y: 72, distance: 30.6
click at [175, 72] on div at bounding box center [185, 70] width 148 height 22
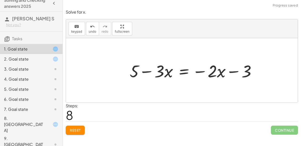
click at [198, 72] on div at bounding box center [194, 70] width 135 height 22
drag, startPoint x: 198, startPoint y: 71, endPoint x: 164, endPoint y: 58, distance: 36.4
click at [164, 58] on div "+ 6 − ( + · 3 · x + 1 ) = − · 2 · x − ( 3 ) + 6 − · 3 · x − 1 = − · 2 · x − ( 3…" at bounding box center [192, 70] width 141 height 25
click at [185, 73] on div at bounding box center [194, 70] width 135 height 22
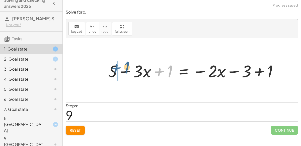
drag, startPoint x: 161, startPoint y: 71, endPoint x: 117, endPoint y: 68, distance: 43.5
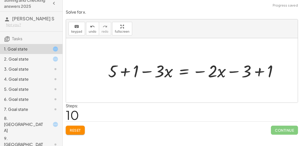
click at [122, 73] on div at bounding box center [195, 70] width 178 height 22
click at [263, 70] on div at bounding box center [205, 70] width 157 height 22
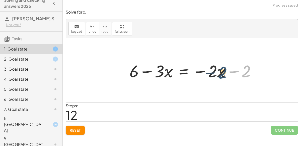
drag, startPoint x: 247, startPoint y: 71, endPoint x: 222, endPoint y: 72, distance: 24.3
click at [222, 72] on div at bounding box center [194, 70] width 135 height 22
drag, startPoint x: 241, startPoint y: 70, endPoint x: 205, endPoint y: 73, distance: 35.7
click at [205, 73] on div at bounding box center [194, 70] width 135 height 22
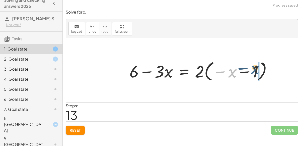
drag, startPoint x: 228, startPoint y: 73, endPoint x: 251, endPoint y: 70, distance: 23.5
click at [251, 70] on div at bounding box center [202, 70] width 151 height 24
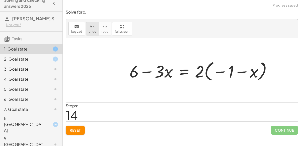
click at [90, 28] on icon "undo" at bounding box center [92, 27] width 5 height 6
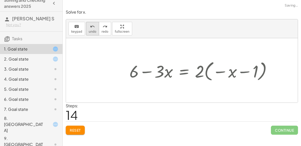
click at [90, 28] on icon "undo" at bounding box center [92, 27] width 5 height 6
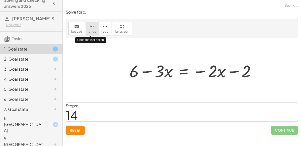
click at [91, 29] on button "undo undo" at bounding box center [92, 29] width 13 height 14
click at [92, 30] on span "undo" at bounding box center [93, 32] width 8 height 4
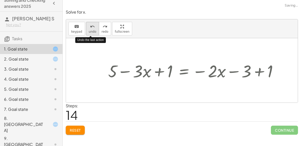
click at [93, 30] on span "undo" at bounding box center [93, 32] width 8 height 4
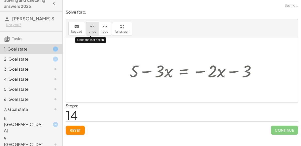
click at [93, 30] on span "undo" at bounding box center [93, 32] width 8 height 4
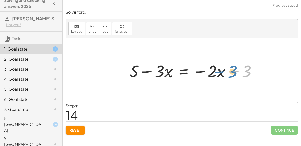
drag, startPoint x: 246, startPoint y: 75, endPoint x: 231, endPoint y: 75, distance: 14.5
click at [231, 75] on div at bounding box center [194, 70] width 135 height 22
click at [103, 25] on icon "redo" at bounding box center [104, 27] width 5 height 6
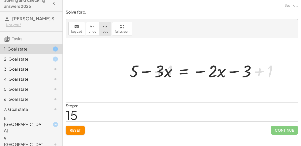
click at [103, 25] on icon "redo" at bounding box center [104, 27] width 5 height 6
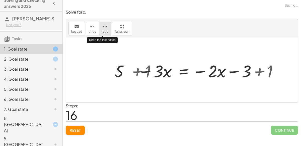
click at [103, 25] on icon "redo" at bounding box center [104, 27] width 5 height 6
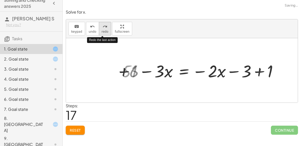
click at [103, 25] on icon "redo" at bounding box center [104, 27] width 5 height 6
click at [104, 25] on icon "redo" at bounding box center [104, 27] width 5 height 6
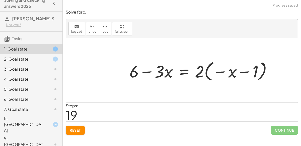
click at [223, 71] on div at bounding box center [202, 70] width 151 height 24
drag, startPoint x: 231, startPoint y: 72, endPoint x: 257, endPoint y: 69, distance: 26.2
click at [257, 69] on div at bounding box center [202, 70] width 151 height 24
click at [223, 70] on div at bounding box center [202, 70] width 151 height 24
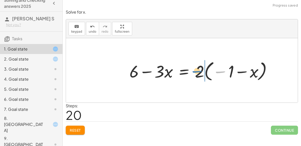
drag, startPoint x: 224, startPoint y: 71, endPoint x: 200, endPoint y: 70, distance: 24.3
click at [200, 70] on div at bounding box center [202, 70] width 151 height 24
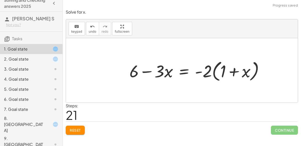
click at [231, 72] on div at bounding box center [198, 70] width 143 height 25
drag, startPoint x: 223, startPoint y: 72, endPoint x: 252, endPoint y: 72, distance: 29.1
click at [252, 72] on div at bounding box center [198, 70] width 143 height 25
click at [236, 70] on div at bounding box center [198, 70] width 143 height 25
click at [237, 70] on div at bounding box center [198, 70] width 143 height 25
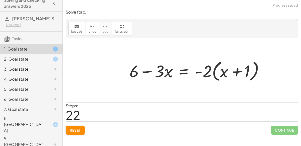
click at [206, 70] on div at bounding box center [198, 70] width 143 height 25
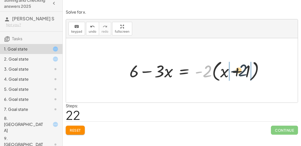
drag, startPoint x: 208, startPoint y: 71, endPoint x: 245, endPoint y: 70, distance: 37.1
click at [245, 70] on div at bounding box center [198, 70] width 143 height 25
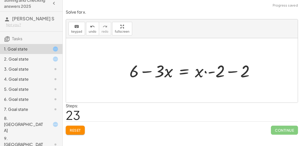
click at [236, 71] on div at bounding box center [194, 70] width 134 height 22
drag, startPoint x: 246, startPoint y: 72, endPoint x: 220, endPoint y: 75, distance: 26.5
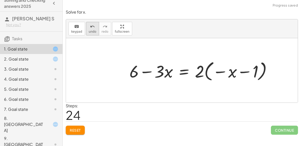
click at [90, 28] on icon "undo" at bounding box center [92, 27] width 5 height 6
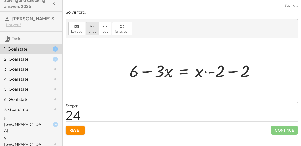
click at [90, 25] on icon "undo" at bounding box center [92, 27] width 5 height 6
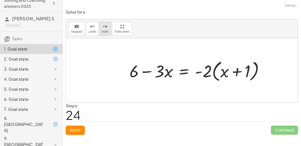
click at [103, 28] on icon "redo" at bounding box center [104, 27] width 5 height 6
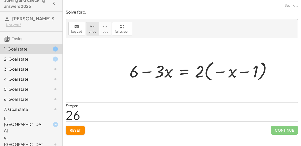
click at [90, 28] on icon "undo" at bounding box center [92, 27] width 5 height 6
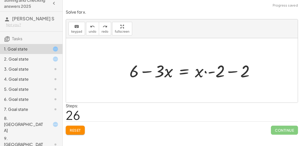
click at [205, 72] on div at bounding box center [194, 70] width 134 height 22
drag, startPoint x: 199, startPoint y: 72, endPoint x: 233, endPoint y: 72, distance: 33.6
click at [233, 72] on div at bounding box center [194, 70] width 134 height 22
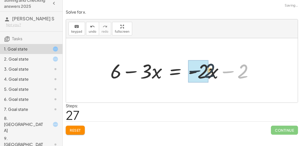
drag, startPoint x: 242, startPoint y: 73, endPoint x: 207, endPoint y: 73, distance: 35.3
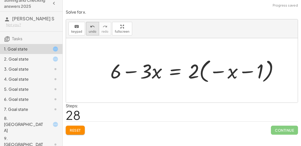
click at [90, 23] on div "undo" at bounding box center [93, 26] width 8 height 6
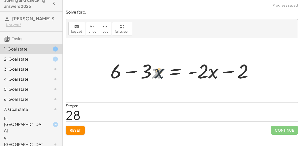
drag, startPoint x: 158, startPoint y: 72, endPoint x: 176, endPoint y: 70, distance: 18.4
click at [176, 70] on div at bounding box center [184, 70] width 152 height 26
drag, startPoint x: 159, startPoint y: 72, endPoint x: 126, endPoint y: 70, distance: 32.9
click at [126, 70] on div at bounding box center [184, 70] width 152 height 26
click at [108, 67] on div "+ 6 − ( + · 3 · x + 1 ) = − · 2 · x − ( 3 ) + 6 − · 3 · x − 1 = − · 2 · x − ( 3…" at bounding box center [182, 70] width 158 height 28
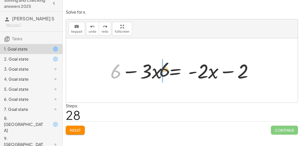
drag, startPoint x: 115, startPoint y: 69, endPoint x: 165, endPoint y: 67, distance: 49.9
click at [165, 67] on div at bounding box center [184, 70] width 152 height 26
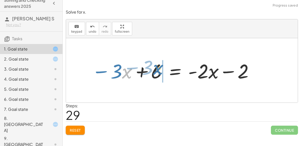
drag, startPoint x: 122, startPoint y: 68, endPoint x: 153, endPoint y: 64, distance: 31.1
click at [153, 64] on div at bounding box center [172, 70] width 167 height 26
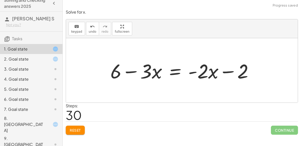
click at [172, 69] on div at bounding box center [184, 70] width 152 height 26
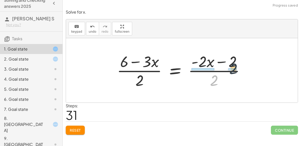
drag, startPoint x: 216, startPoint y: 75, endPoint x: 237, endPoint y: 58, distance: 27.3
click at [237, 58] on div at bounding box center [182, 70] width 137 height 39
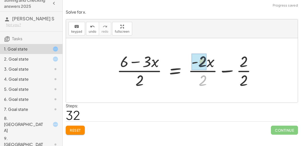
drag, startPoint x: 203, startPoint y: 83, endPoint x: 205, endPoint y: 70, distance: 13.6
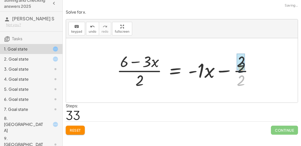
drag, startPoint x: 241, startPoint y: 80, endPoint x: 241, endPoint y: 59, distance: 20.5
click at [224, 69] on div at bounding box center [182, 70] width 137 height 39
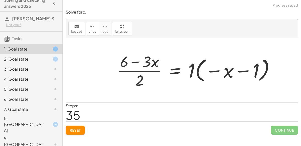
click at [215, 70] on div at bounding box center [197, 70] width 166 height 39
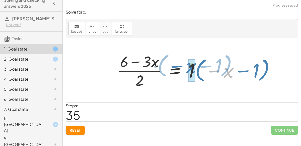
drag, startPoint x: 229, startPoint y: 73, endPoint x: 191, endPoint y: 68, distance: 37.8
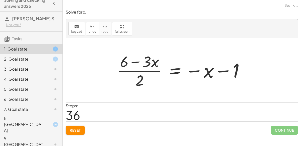
click at [209, 73] on div at bounding box center [182, 70] width 136 height 39
click at [193, 69] on div at bounding box center [182, 70] width 136 height 39
click at [220, 67] on div at bounding box center [182, 70] width 136 height 39
click at [223, 70] on div at bounding box center [182, 70] width 136 height 39
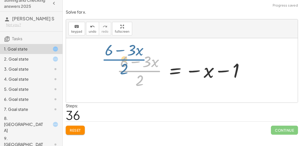
drag, startPoint x: 141, startPoint y: 75, endPoint x: 139, endPoint y: 79, distance: 4.8
click at [139, 79] on div at bounding box center [182, 70] width 136 height 39
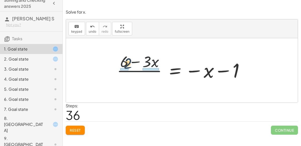
drag, startPoint x: 139, startPoint y: 83, endPoint x: 125, endPoint y: 65, distance: 22.9
click at [125, 65] on div at bounding box center [182, 70] width 136 height 39
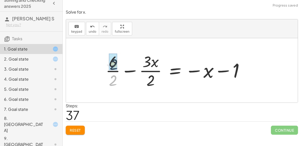
drag, startPoint x: 115, startPoint y: 81, endPoint x: 115, endPoint y: 70, distance: 10.5
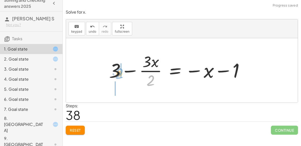
drag, startPoint x: 148, startPoint y: 79, endPoint x: 116, endPoint y: 71, distance: 33.1
click at [116, 71] on div at bounding box center [179, 70] width 144 height 39
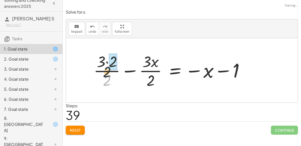
drag, startPoint x: 108, startPoint y: 79, endPoint x: 107, endPoint y: 62, distance: 16.8
click at [107, 62] on div at bounding box center [171, 70] width 160 height 39
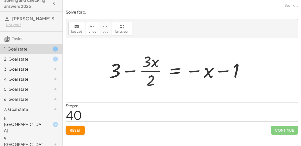
click at [116, 72] on div at bounding box center [179, 70] width 144 height 39
drag, startPoint x: 149, startPoint y: 82, endPoint x: 110, endPoint y: 74, distance: 39.7
click at [110, 74] on div at bounding box center [179, 70] width 144 height 39
click at [153, 83] on div at bounding box center [179, 70] width 144 height 39
drag, startPoint x: 153, startPoint y: 83, endPoint x: 142, endPoint y: 78, distance: 11.6
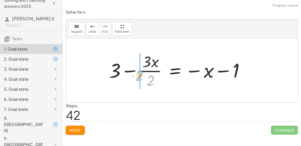
click at [142, 78] on div at bounding box center [179, 70] width 144 height 39
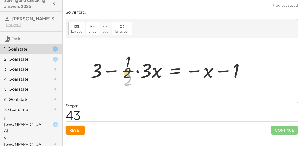
drag, startPoint x: 129, startPoint y: 79, endPoint x: 129, endPoint y: 53, distance: 25.8
click at [129, 53] on div at bounding box center [169, 70] width 163 height 39
click at [138, 70] on div at bounding box center [169, 70] width 163 height 39
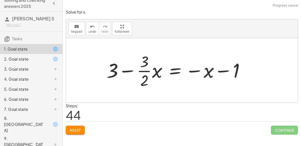
drag, startPoint x: 144, startPoint y: 74, endPoint x: 142, endPoint y: 58, distance: 16.2
click at [142, 58] on div at bounding box center [177, 70] width 147 height 39
click at [163, 71] on div at bounding box center [177, 70] width 147 height 39
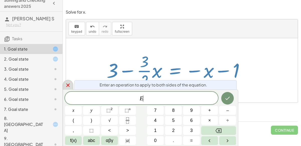
click at [70, 85] on icon at bounding box center [68, 85] width 6 height 6
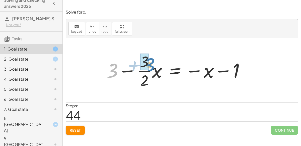
drag, startPoint x: 117, startPoint y: 70, endPoint x: 153, endPoint y: 64, distance: 36.1
click at [153, 64] on div at bounding box center [177, 70] width 147 height 39
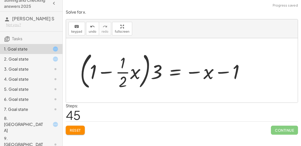
click at [129, 72] on div at bounding box center [163, 70] width 173 height 42
click at [121, 73] on div at bounding box center [163, 70] width 173 height 42
click at [105, 72] on div at bounding box center [163, 70] width 173 height 42
click at [131, 73] on div at bounding box center [163, 70] width 173 height 42
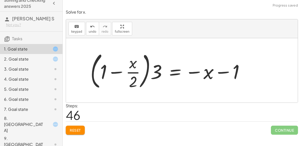
click at [133, 75] on div at bounding box center [169, 70] width 163 height 42
click at [135, 80] on div at bounding box center [169, 70] width 163 height 42
click at [117, 71] on div at bounding box center [169, 70] width 163 height 42
click at [159, 69] on div at bounding box center [169, 70] width 163 height 42
click at [187, 70] on div at bounding box center [169, 70] width 163 height 42
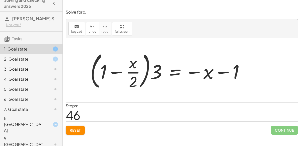
click at [199, 73] on div at bounding box center [169, 70] width 163 height 42
click at [225, 70] on div at bounding box center [169, 70] width 163 height 42
click at [73, 129] on span "Reset" at bounding box center [75, 130] width 11 height 5
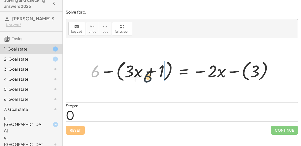
drag, startPoint x: 97, startPoint y: 67, endPoint x: 151, endPoint y: 73, distance: 54.2
click at [151, 73] on div at bounding box center [183, 70] width 191 height 25
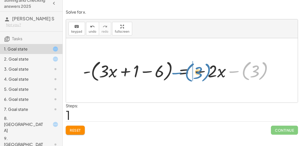
drag, startPoint x: 247, startPoint y: 69, endPoint x: 198, endPoint y: 71, distance: 49.2
click at [198, 71] on div at bounding box center [179, 70] width 199 height 25
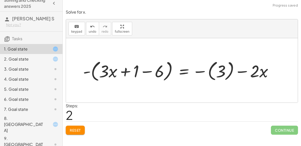
click at [202, 72] on div at bounding box center [179, 70] width 199 height 25
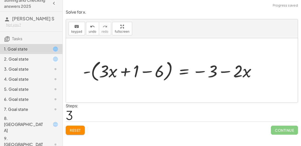
click at [220, 68] on div at bounding box center [171, 70] width 182 height 25
click at [223, 70] on div at bounding box center [171, 70] width 182 height 25
click at [99, 73] on div at bounding box center [171, 70] width 182 height 25
click at [91, 72] on div at bounding box center [171, 70] width 182 height 25
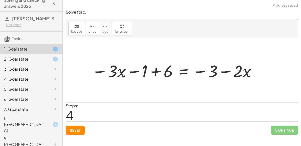
click at [182, 72] on div at bounding box center [174, 70] width 170 height 22
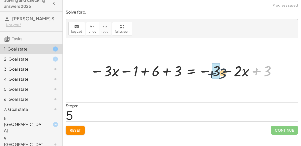
drag, startPoint x: 270, startPoint y: 72, endPoint x: 216, endPoint y: 76, distance: 53.8
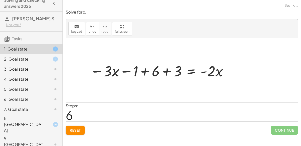
click at [205, 71] on div at bounding box center [159, 69] width 144 height 19
drag, startPoint x: 179, startPoint y: 71, endPoint x: 159, endPoint y: 73, distance: 20.7
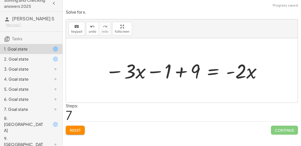
click at [177, 71] on div at bounding box center [184, 70] width 162 height 26
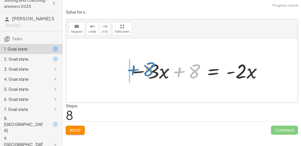
drag, startPoint x: 196, startPoint y: 68, endPoint x: 150, endPoint y: 65, distance: 46.7
click at [150, 65] on div at bounding box center [195, 70] width 138 height 26
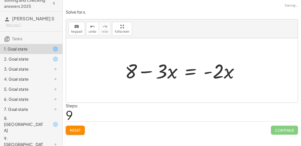
click at [144, 72] on div at bounding box center [183, 70] width 123 height 26
click at [184, 71] on div at bounding box center [183, 70] width 123 height 26
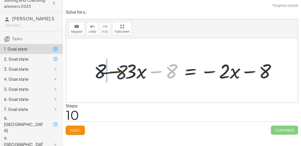
drag, startPoint x: 175, startPoint y: 72, endPoint x: 108, endPoint y: 75, distance: 66.7
click at [108, 75] on div at bounding box center [186, 70] width 191 height 26
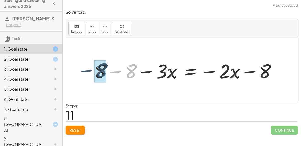
drag, startPoint x: 132, startPoint y: 74, endPoint x: 101, endPoint y: 72, distance: 31.1
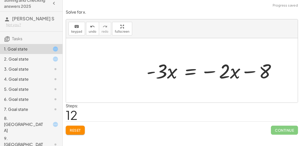
click at [189, 69] on div at bounding box center [213, 70] width 138 height 26
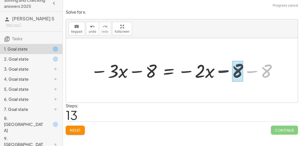
drag, startPoint x: 262, startPoint y: 75, endPoint x: 231, endPoint y: 76, distance: 31.3
click at [231, 76] on div at bounding box center [184, 70] width 192 height 24
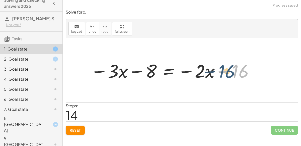
drag, startPoint x: 235, startPoint y: 74, endPoint x: 231, endPoint y: 75, distance: 4.1
click at [231, 75] on div at bounding box center [172, 70] width 169 height 24
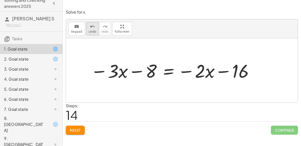
click at [93, 30] on span "undo" at bounding box center [93, 32] width 8 height 4
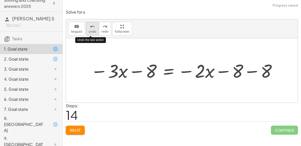
click at [93, 30] on span "undo" at bounding box center [93, 32] width 8 height 4
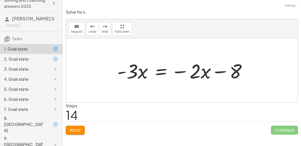
click at [164, 71] on div at bounding box center [184, 70] width 138 height 26
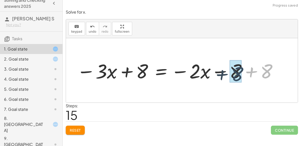
drag, startPoint x: 267, startPoint y: 73, endPoint x: 231, endPoint y: 77, distance: 35.8
click at [231, 77] on div at bounding box center [177, 70] width 206 height 26
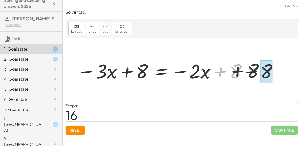
drag, startPoint x: 233, startPoint y: 76, endPoint x: 259, endPoint y: 75, distance: 26.3
click at [259, 75] on div at bounding box center [177, 70] width 206 height 26
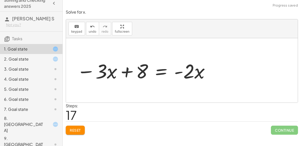
click at [152, 65] on div at bounding box center [143, 70] width 138 height 26
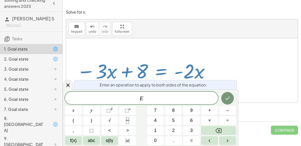
drag, startPoint x: 146, startPoint y: 67, endPoint x: 130, endPoint y: 71, distance: 16.6
click at [130, 71] on div at bounding box center [143, 70] width 138 height 26
click at [66, 87] on icon at bounding box center [68, 85] width 6 height 6
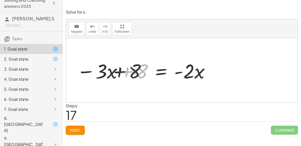
drag, startPoint x: 142, startPoint y: 73, endPoint x: 121, endPoint y: 72, distance: 21.1
click at [121, 72] on div at bounding box center [143, 70] width 138 height 26
click at [79, 28] on div "keyboard" at bounding box center [76, 26] width 11 height 6
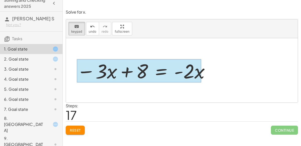
click at [162, 69] on div at bounding box center [139, 70] width 125 height 23
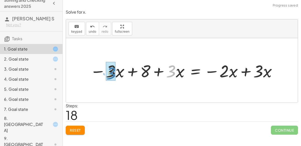
drag, startPoint x: 172, startPoint y: 76, endPoint x: 113, endPoint y: 79, distance: 59.4
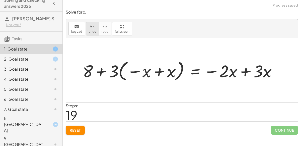
click at [89, 30] on span "undo" at bounding box center [93, 32] width 8 height 4
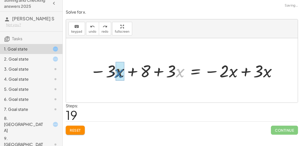
drag, startPoint x: 181, startPoint y: 71, endPoint x: 121, endPoint y: 72, distance: 60.1
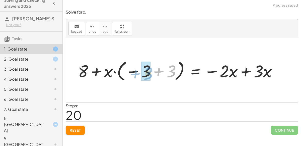
drag, startPoint x: 171, startPoint y: 71, endPoint x: 149, endPoint y: 73, distance: 22.9
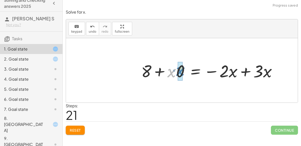
drag, startPoint x: 172, startPoint y: 71, endPoint x: 178, endPoint y: 68, distance: 6.7
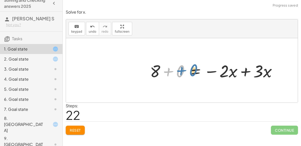
click at [169, 69] on div at bounding box center [215, 70] width 136 height 22
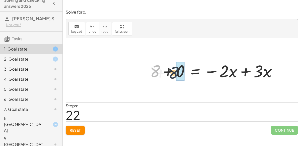
drag, startPoint x: 159, startPoint y: 69, endPoint x: 183, endPoint y: 70, distance: 23.6
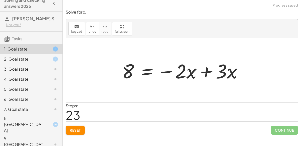
click at [168, 70] on div at bounding box center [183, 70] width 129 height 26
click at [203, 73] on div at bounding box center [183, 70] width 129 height 26
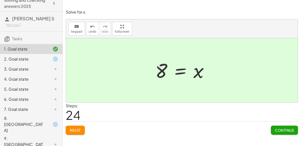
click at [275, 130] on span "Continue" at bounding box center [284, 130] width 19 height 5
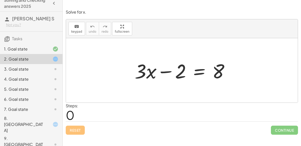
click at [199, 72] on div at bounding box center [183, 70] width 103 height 26
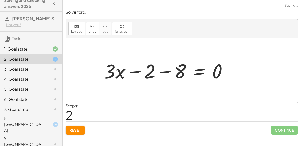
click at [216, 72] on div at bounding box center [167, 70] width 132 height 26
drag, startPoint x: 216, startPoint y: 72, endPoint x: 180, endPoint y: 75, distance: 35.4
click at [180, 75] on div at bounding box center [167, 70] width 132 height 26
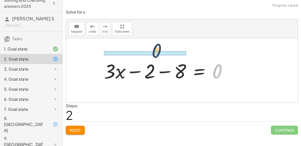
drag, startPoint x: 213, startPoint y: 74, endPoint x: 131, endPoint y: 48, distance: 85.4
click at [131, 48] on div "+ · 3 · x − 2 = 8 + · 3 · x − 2 − 8 = + 8 − 8 0 + · 3 · x − 2 = − 8 0" at bounding box center [182, 70] width 232 height 64
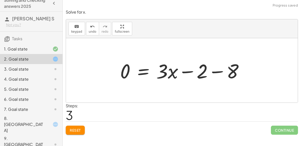
click at [183, 73] on div at bounding box center [184, 70] width 132 height 26
click at [214, 72] on div at bounding box center [184, 70] width 132 height 26
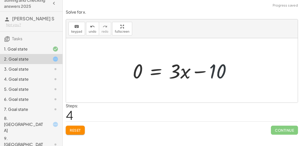
click at [204, 70] on div at bounding box center [183, 70] width 107 height 26
click at [157, 71] on div at bounding box center [183, 70] width 107 height 26
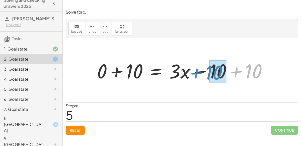
drag, startPoint x: 261, startPoint y: 70, endPoint x: 224, endPoint y: 71, distance: 37.1
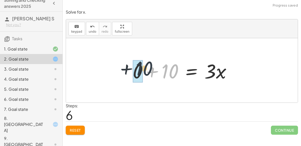
drag, startPoint x: 176, startPoint y: 68, endPoint x: 144, endPoint y: 66, distance: 31.4
click at [144, 66] on div at bounding box center [183, 70] width 107 height 26
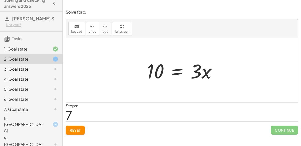
click at [174, 69] on div at bounding box center [183, 70] width 78 height 26
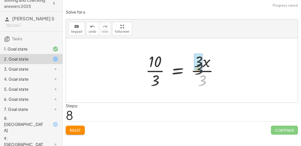
drag, startPoint x: 203, startPoint y: 76, endPoint x: 199, endPoint y: 62, distance: 14.1
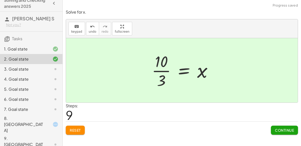
click at [275, 126] on button "Continue" at bounding box center [284, 129] width 27 height 9
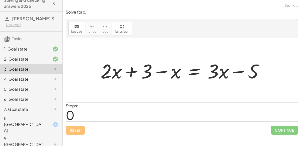
click at [187, 72] on div at bounding box center [183, 70] width 171 height 26
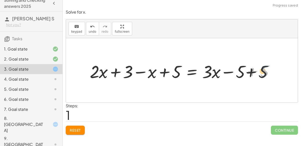
drag, startPoint x: 269, startPoint y: 71, endPoint x: 245, endPoint y: 73, distance: 24.1
click at [241, 74] on div at bounding box center [183, 70] width 193 height 22
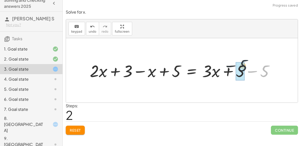
drag, startPoint x: 261, startPoint y: 73, endPoint x: 242, endPoint y: 68, distance: 19.5
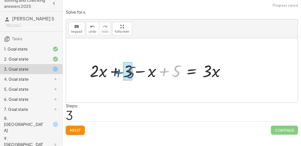
drag, startPoint x: 176, startPoint y: 71, endPoint x: 128, endPoint y: 72, distance: 47.4
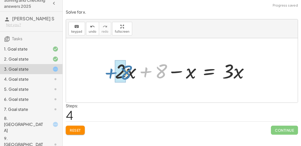
drag, startPoint x: 157, startPoint y: 73, endPoint x: 121, endPoint y: 74, distance: 36.4
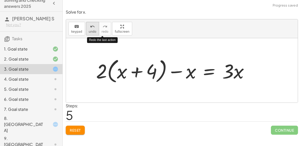
click at [86, 31] on button "undo undo" at bounding box center [92, 29] width 13 height 14
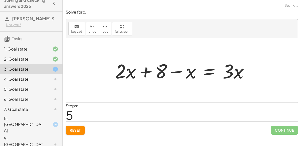
click at [207, 70] on div at bounding box center [183, 70] width 143 height 26
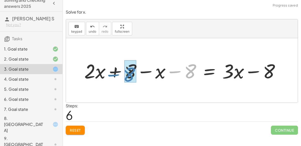
drag, startPoint x: 187, startPoint y: 72, endPoint x: 129, endPoint y: 76, distance: 58.8
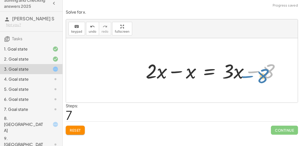
drag, startPoint x: 268, startPoint y: 70, endPoint x: 271, endPoint y: 73, distance: 3.2
click at [271, 73] on div at bounding box center [214, 70] width 143 height 26
click at [203, 68] on div at bounding box center [214, 70] width 143 height 26
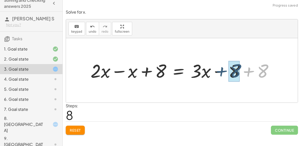
drag, startPoint x: 266, startPoint y: 68, endPoint x: 237, endPoint y: 68, distance: 28.3
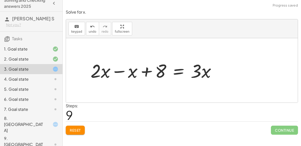
click at [153, 69] on div at bounding box center [155, 70] width 134 height 24
click at [148, 70] on div at bounding box center [155, 70] width 134 height 24
click at [117, 70] on div at bounding box center [155, 70] width 134 height 24
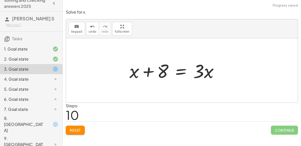
click at [146, 70] on div at bounding box center [175, 70] width 103 height 26
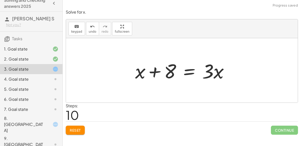
click at [153, 73] on div at bounding box center [183, 70] width 103 height 26
click at [189, 70] on div at bounding box center [183, 70] width 103 height 26
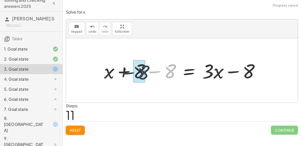
drag, startPoint x: 170, startPoint y: 72, endPoint x: 140, endPoint y: 73, distance: 30.1
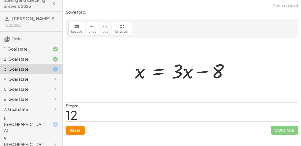
click at [181, 74] on div at bounding box center [183, 70] width 103 height 26
click at [200, 72] on div at bounding box center [183, 70] width 103 height 26
click at [156, 73] on div at bounding box center [183, 70] width 103 height 26
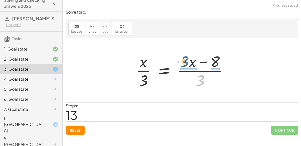
drag, startPoint x: 196, startPoint y: 79, endPoint x: 181, endPoint y: 60, distance: 24.7
click at [181, 60] on div at bounding box center [183, 70] width 101 height 39
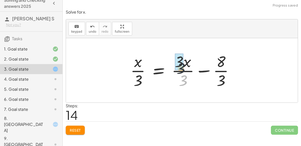
drag, startPoint x: 183, startPoint y: 78, endPoint x: 180, endPoint y: 62, distance: 15.9
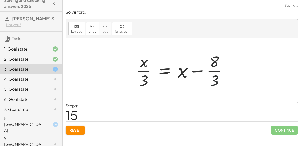
click at [211, 77] on div at bounding box center [183, 70] width 99 height 39
drag, startPoint x: 211, startPoint y: 77, endPoint x: 207, endPoint y: 58, distance: 20.0
click at [207, 58] on div at bounding box center [183, 70] width 99 height 39
click at [198, 68] on div at bounding box center [183, 70] width 99 height 39
click at [199, 69] on div at bounding box center [183, 70] width 99 height 39
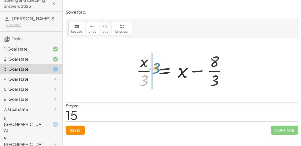
drag, startPoint x: 145, startPoint y: 77, endPoint x: 155, endPoint y: 64, distance: 16.4
click at [155, 64] on div at bounding box center [183, 70] width 99 height 39
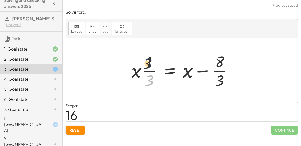
drag, startPoint x: 150, startPoint y: 80, endPoint x: 147, endPoint y: 50, distance: 30.5
click at [86, 26] on button "undo undo" at bounding box center [92, 29] width 13 height 14
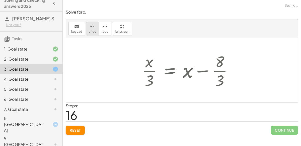
click at [86, 26] on button "undo undo" at bounding box center [92, 29] width 13 height 14
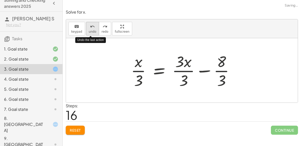
click at [86, 26] on button "undo undo" at bounding box center [92, 29] width 13 height 14
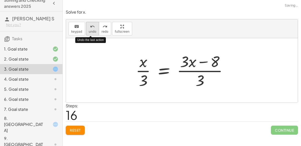
click at [86, 26] on button "undo undo" at bounding box center [92, 29] width 13 height 14
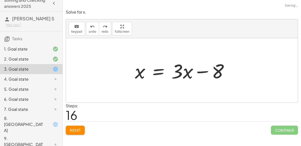
click at [188, 73] on div at bounding box center [183, 70] width 103 height 26
click at [185, 73] on div at bounding box center [183, 70] width 103 height 26
click at [160, 71] on div at bounding box center [183, 70] width 103 height 26
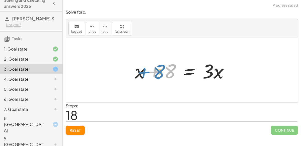
drag, startPoint x: 171, startPoint y: 72, endPoint x: 175, endPoint y: 74, distance: 3.7
click at [175, 74] on div at bounding box center [183, 70] width 103 height 26
drag, startPoint x: 137, startPoint y: 74, endPoint x: 182, endPoint y: 70, distance: 45.2
click at [182, 70] on div at bounding box center [183, 70] width 103 height 26
click at [160, 71] on div at bounding box center [183, 70] width 103 height 26
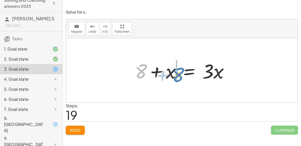
drag, startPoint x: 145, startPoint y: 70, endPoint x: 181, endPoint y: 73, distance: 36.7
click at [181, 73] on div at bounding box center [183, 70] width 103 height 26
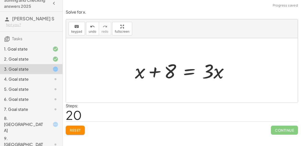
click at [192, 71] on div at bounding box center [183, 70] width 103 height 26
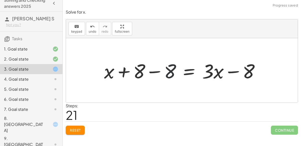
drag, startPoint x: 176, startPoint y: 71, endPoint x: 153, endPoint y: 66, distance: 23.1
click at [153, 66] on div at bounding box center [183, 70] width 164 height 26
